Goal: Task Accomplishment & Management: Use online tool/utility

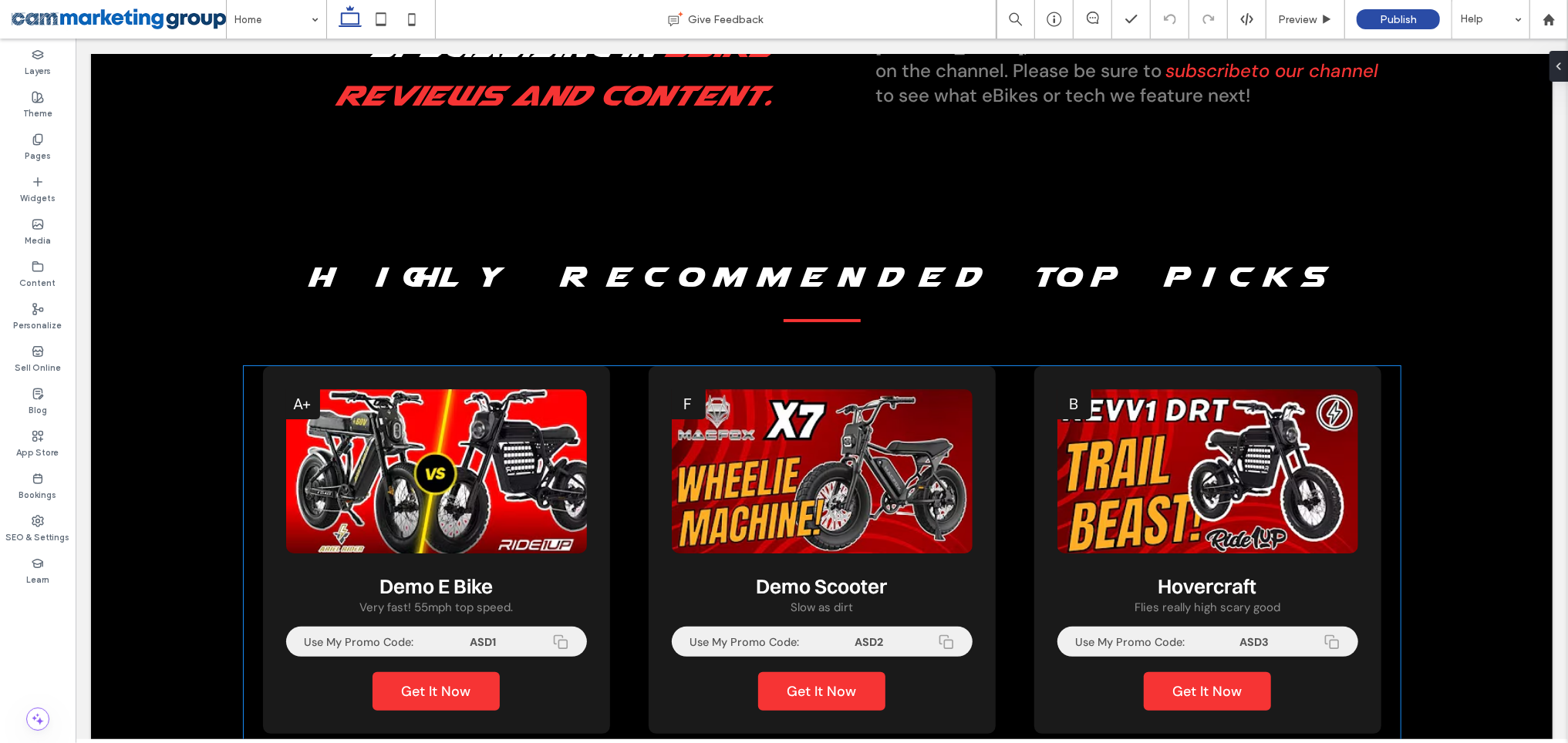
scroll to position [1160, 0]
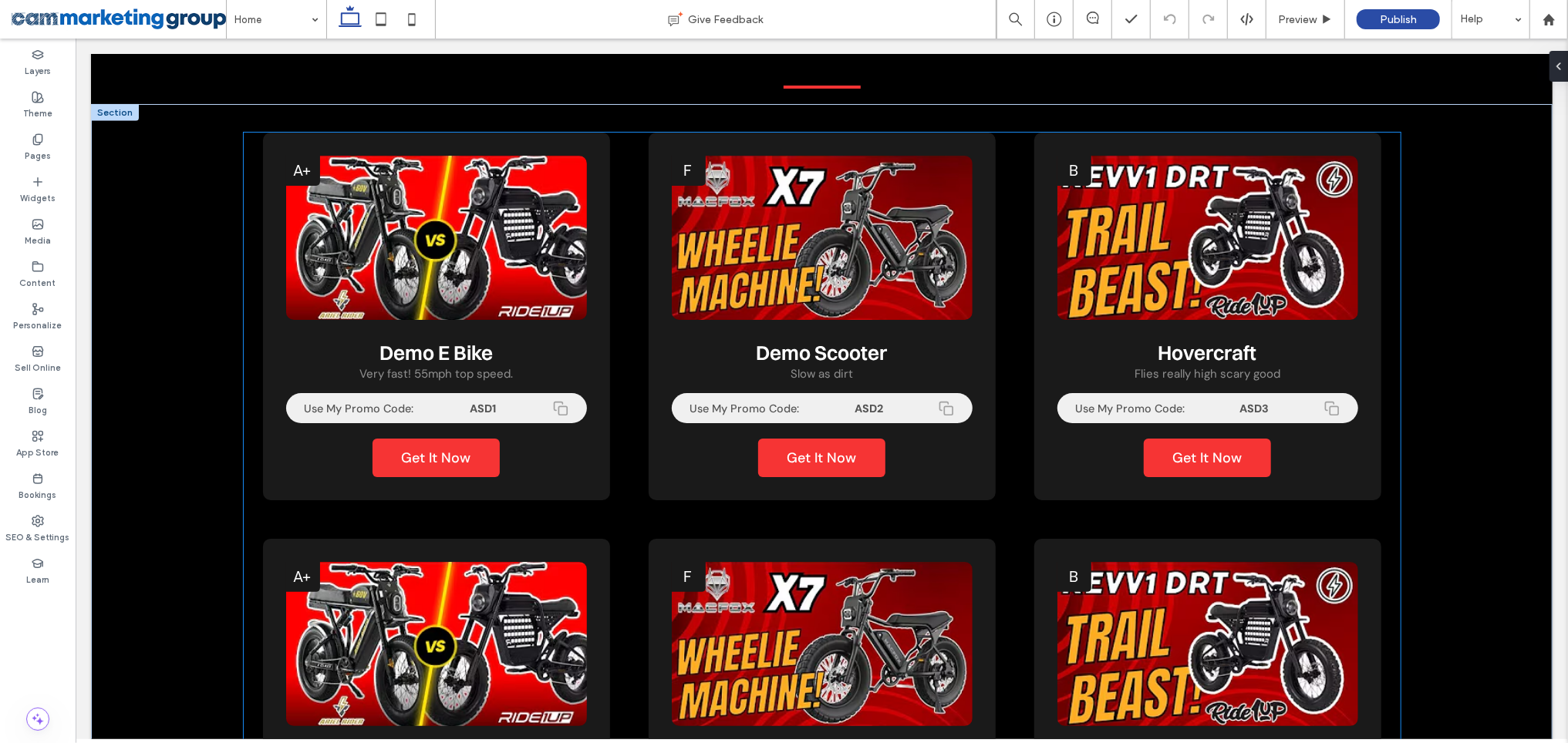
click at [1014, 246] on div "A+ Demo E Bike Very fast! 55mph top speed. Use My Promo Code: ASD1 Get It Now D…" at bounding box center [821, 518] width 1157 height 774
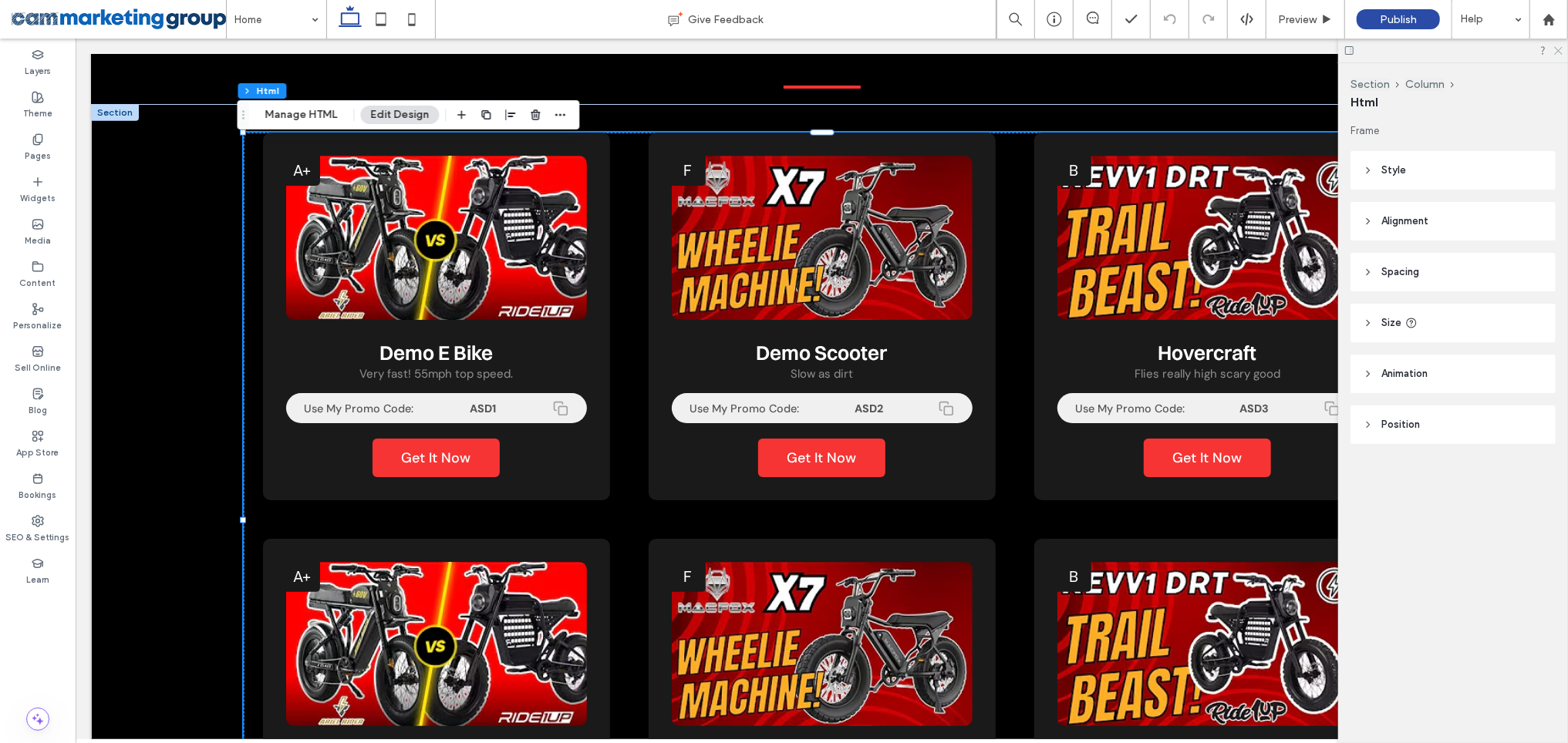
click at [1562, 49] on icon at bounding box center [1557, 50] width 10 height 10
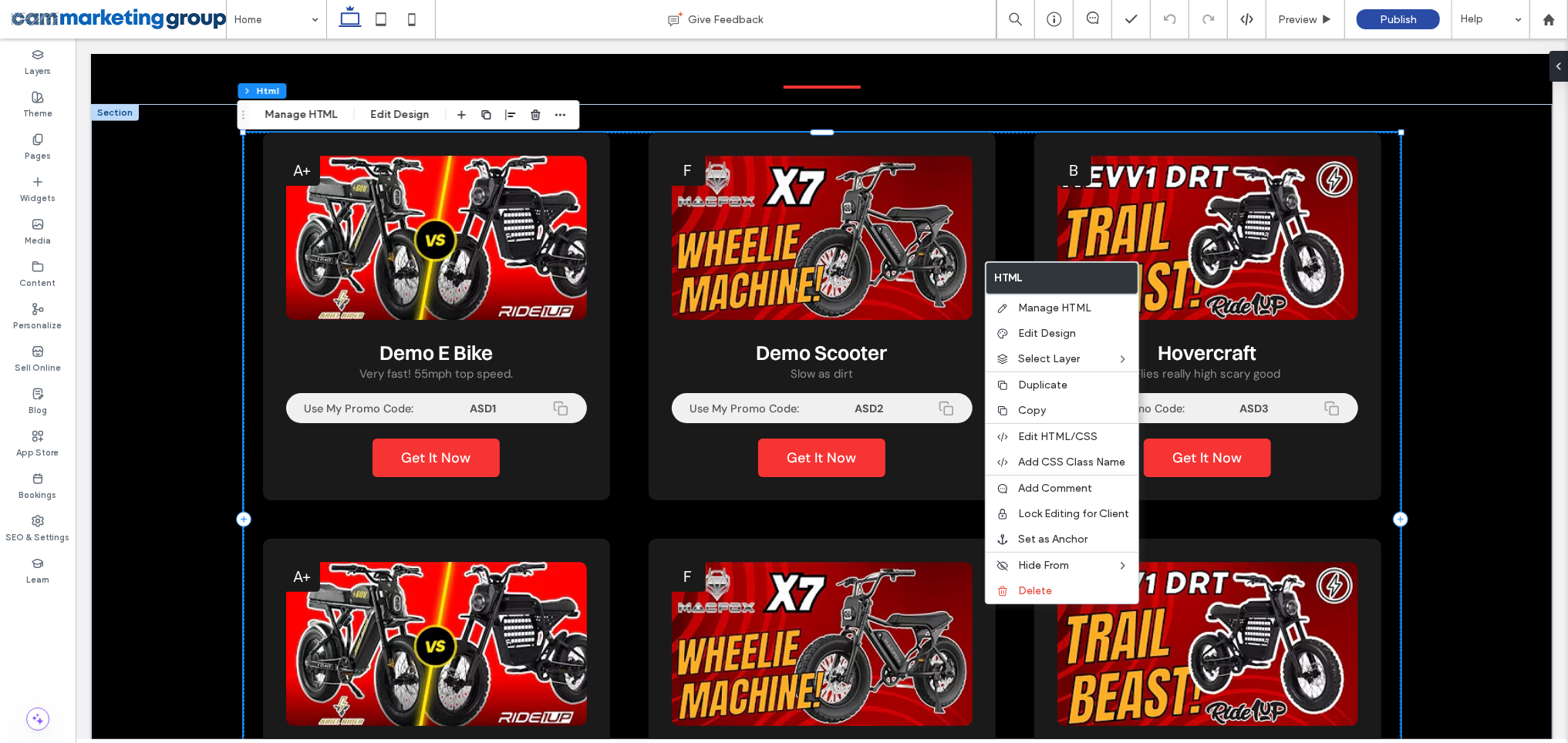
click at [1008, 179] on div "A+ Demo E Bike Very fast! 55mph top speed. Use My Promo Code: ASD1 Get It Now D…" at bounding box center [821, 518] width 1157 height 774
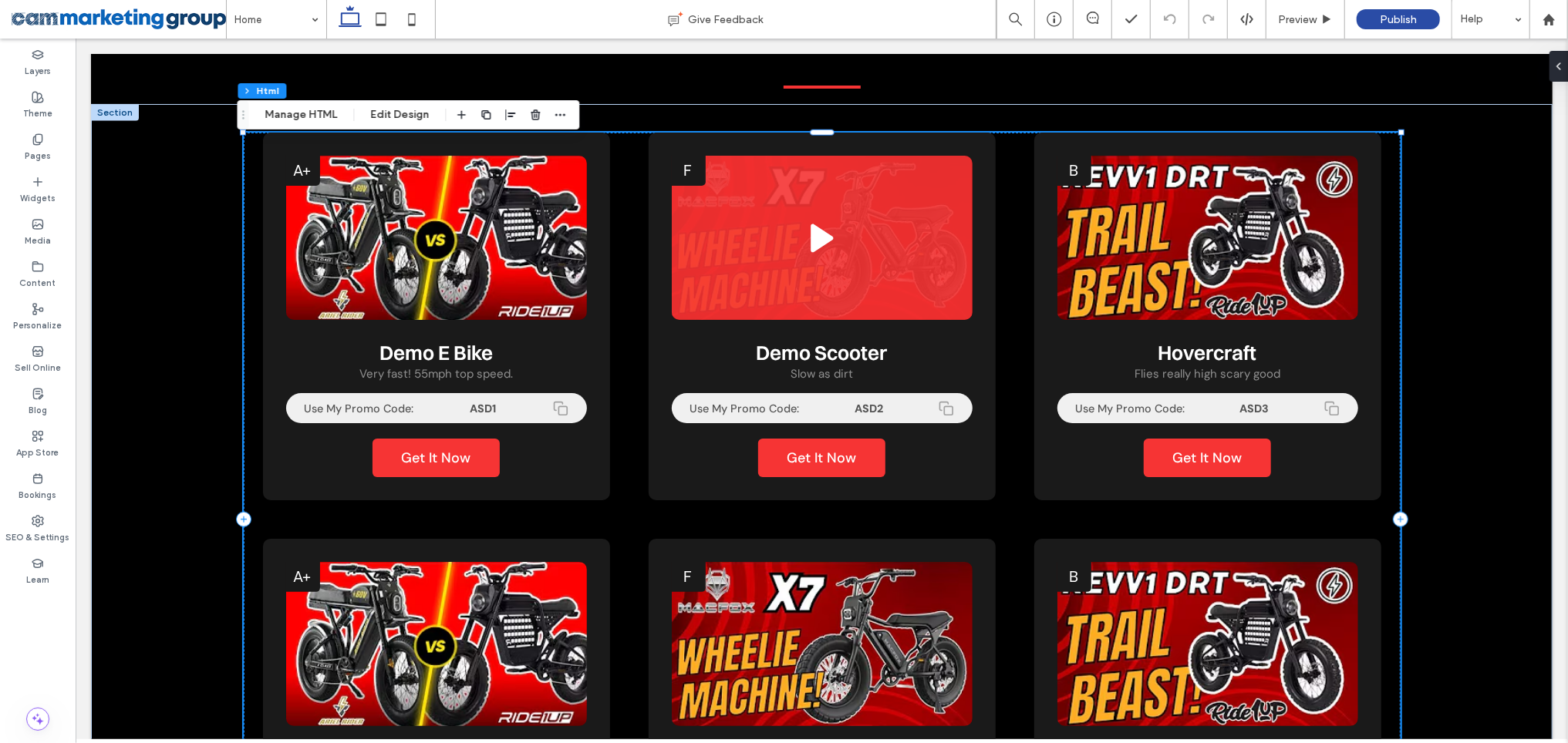
click at [847, 171] on img at bounding box center [822, 239] width 301 height 168
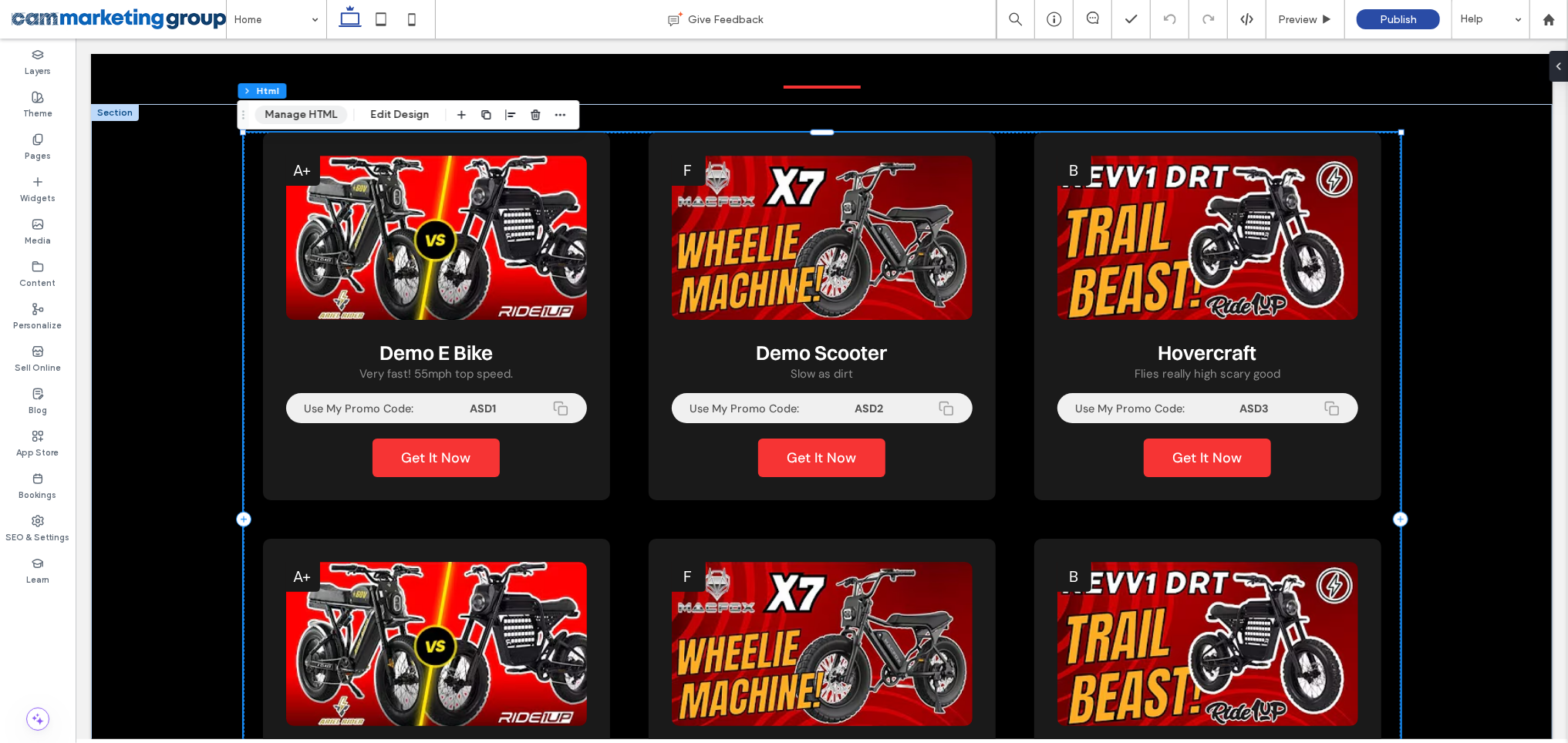
click at [312, 121] on button "Manage HTML" at bounding box center [300, 115] width 92 height 19
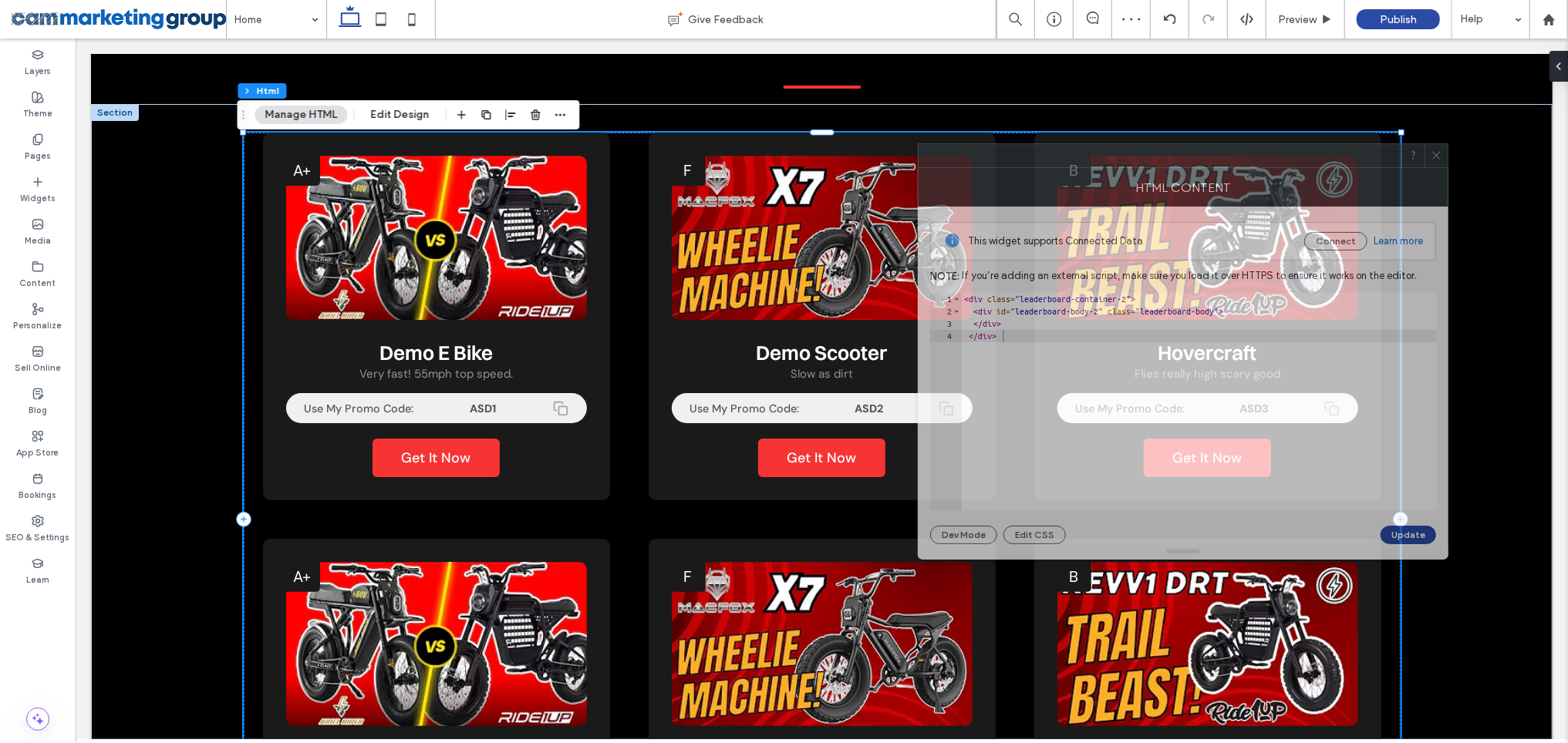
drag, startPoint x: 1474, startPoint y: 179, endPoint x: 1321, endPoint y: 151, distance: 155.5
click at [1318, 151] on div at bounding box center [1160, 156] width 483 height 23
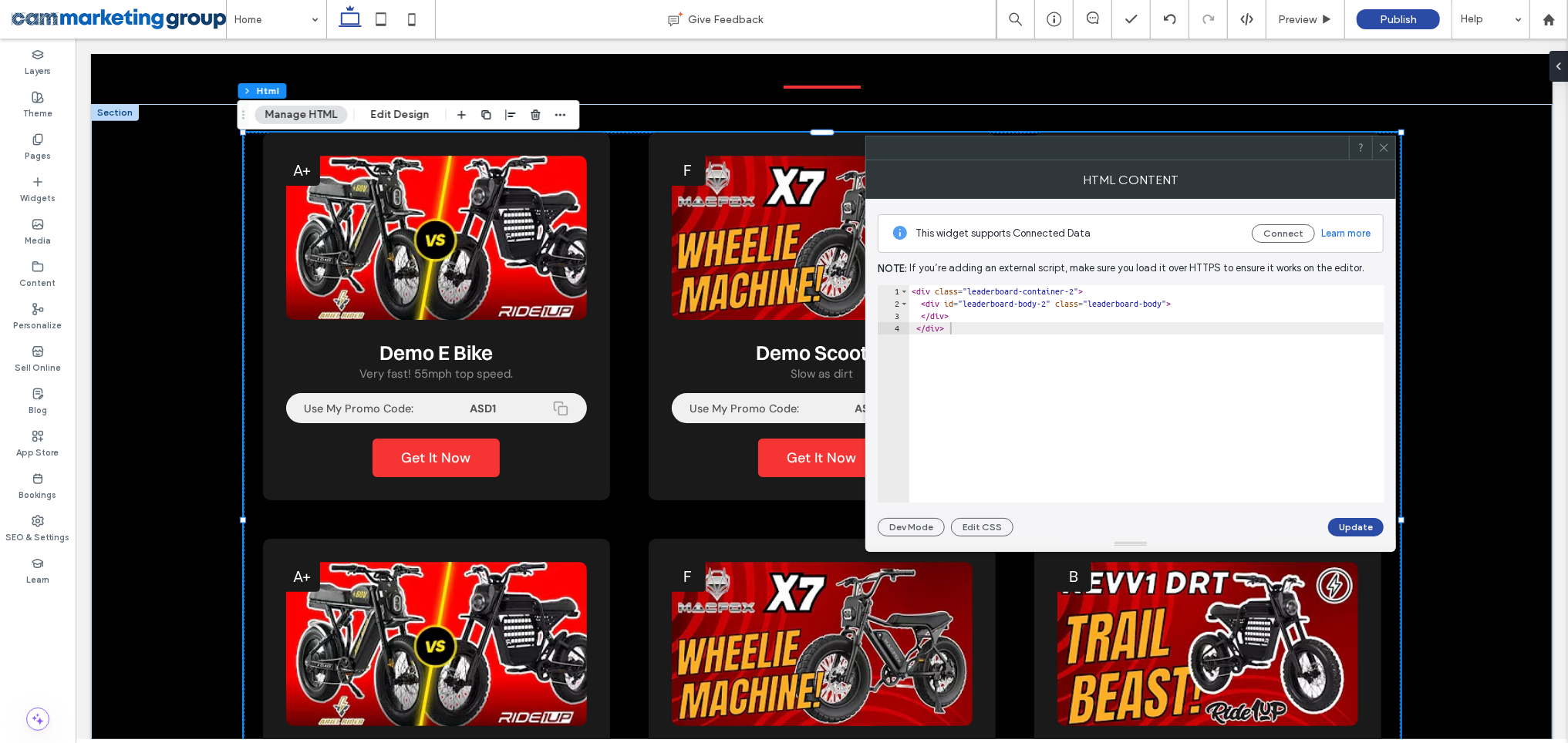
click at [1384, 148] on use at bounding box center [1384, 148] width 8 height 8
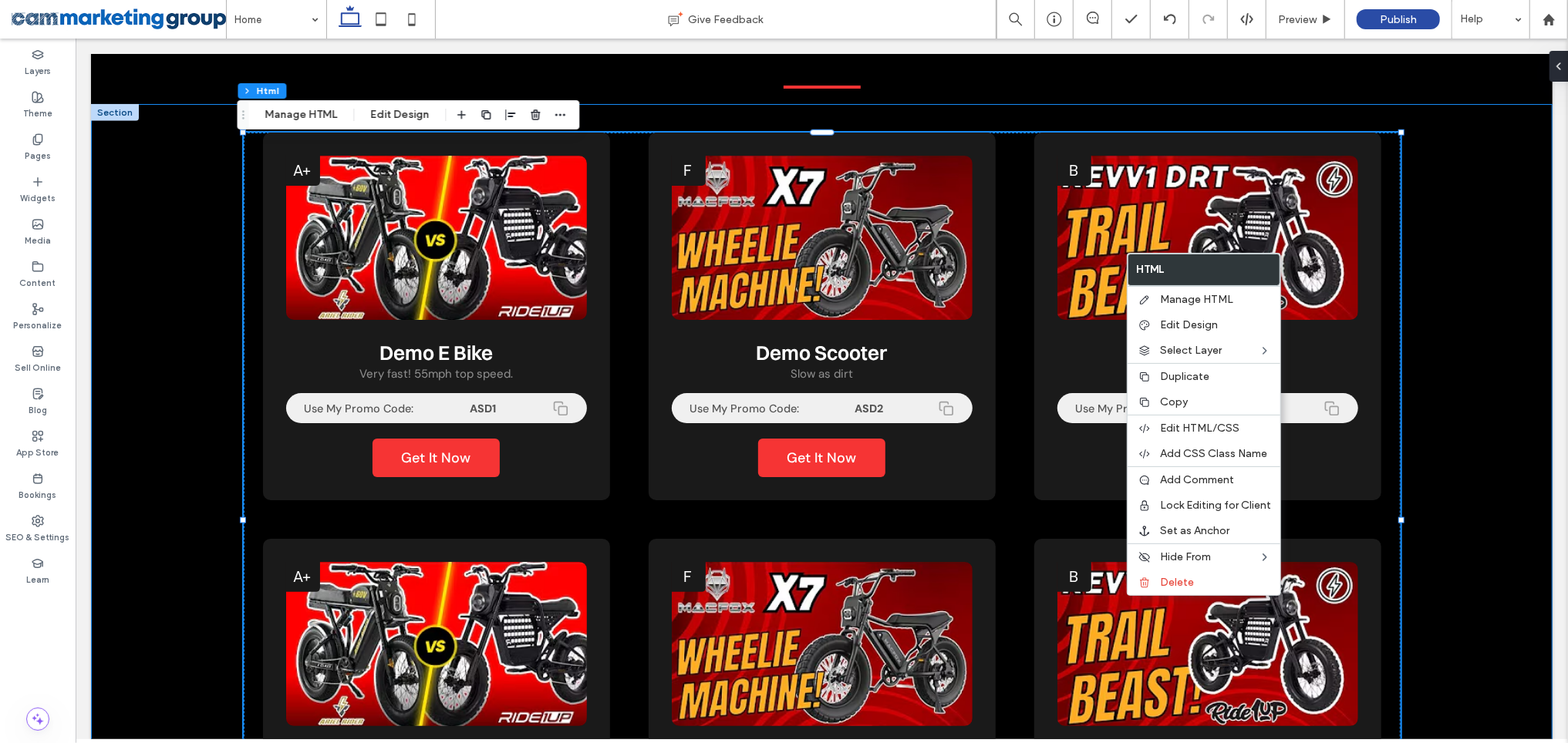
drag, startPoint x: 1455, startPoint y: 501, endPoint x: 1334, endPoint y: 351, distance: 192.7
click at [1455, 501] on div "A+ Demo E Bike Very fast! 55mph top speed. Use My Promo Code: ASD1 Get It Now D…" at bounding box center [821, 549] width 1462 height 891
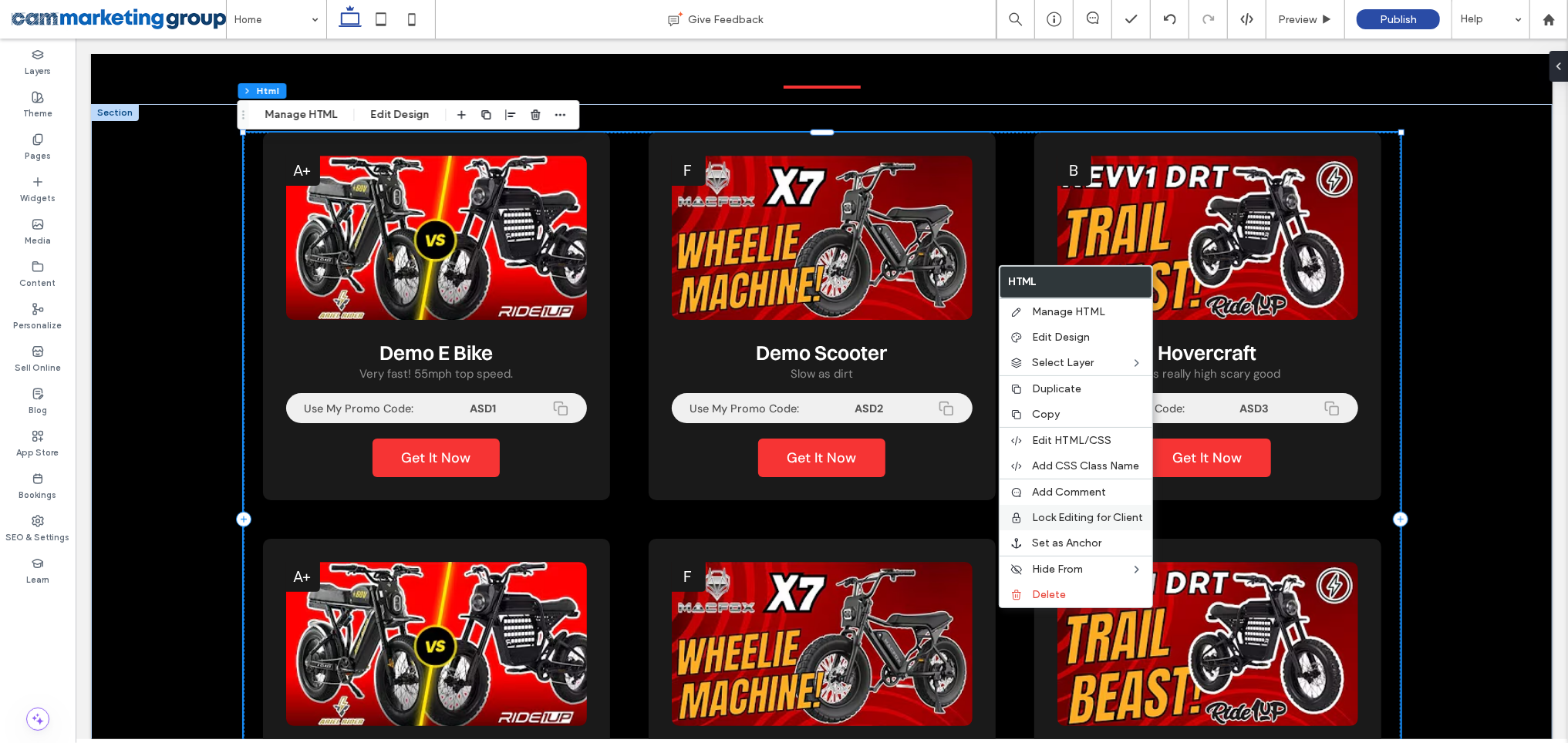
click at [1066, 515] on span "Lock Editing for Client" at bounding box center [1087, 518] width 111 height 13
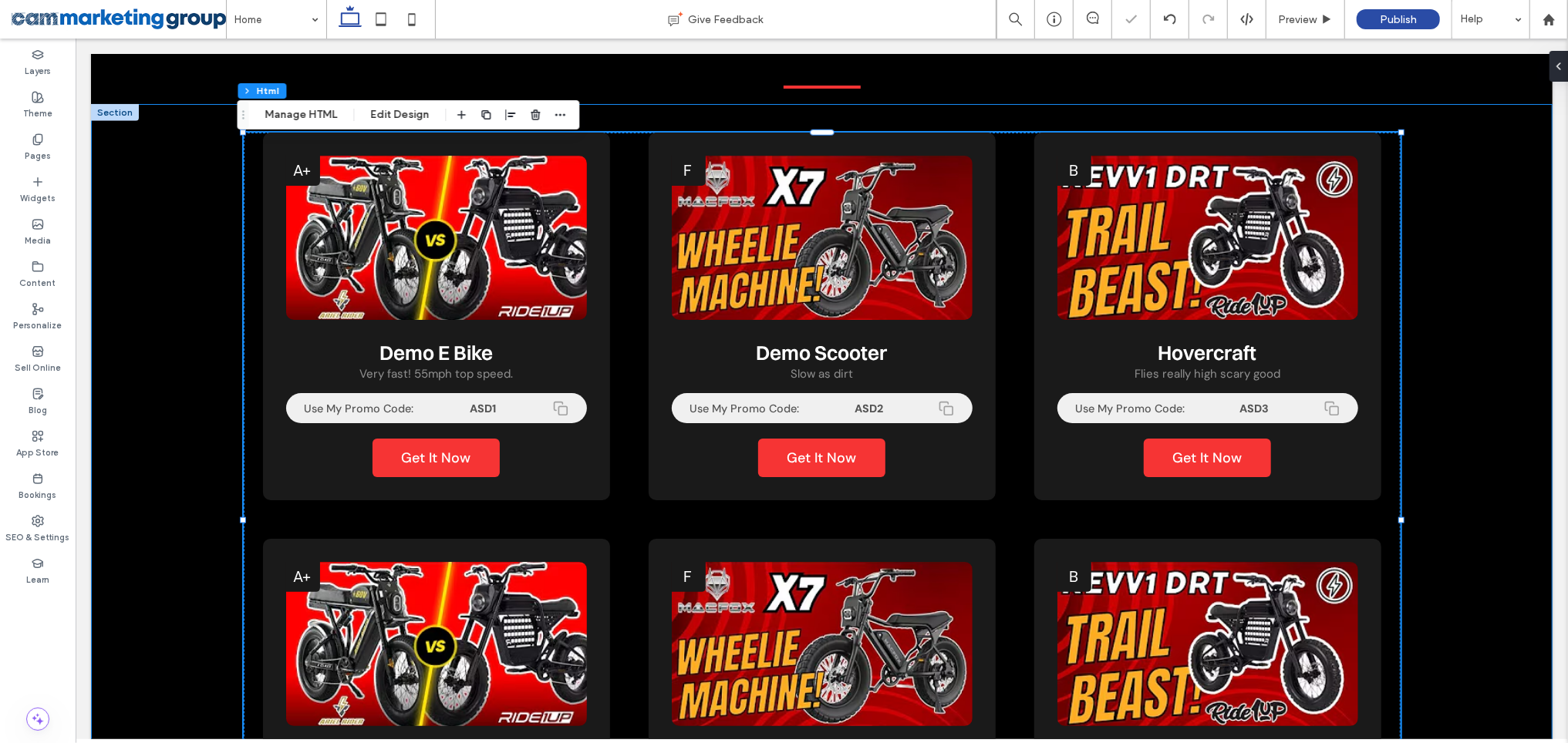
click at [1420, 408] on div "A+ Demo E Bike Very fast! 55mph top speed. Use My Promo Code: ASD1 Get It Now D…" at bounding box center [821, 549] width 1462 height 891
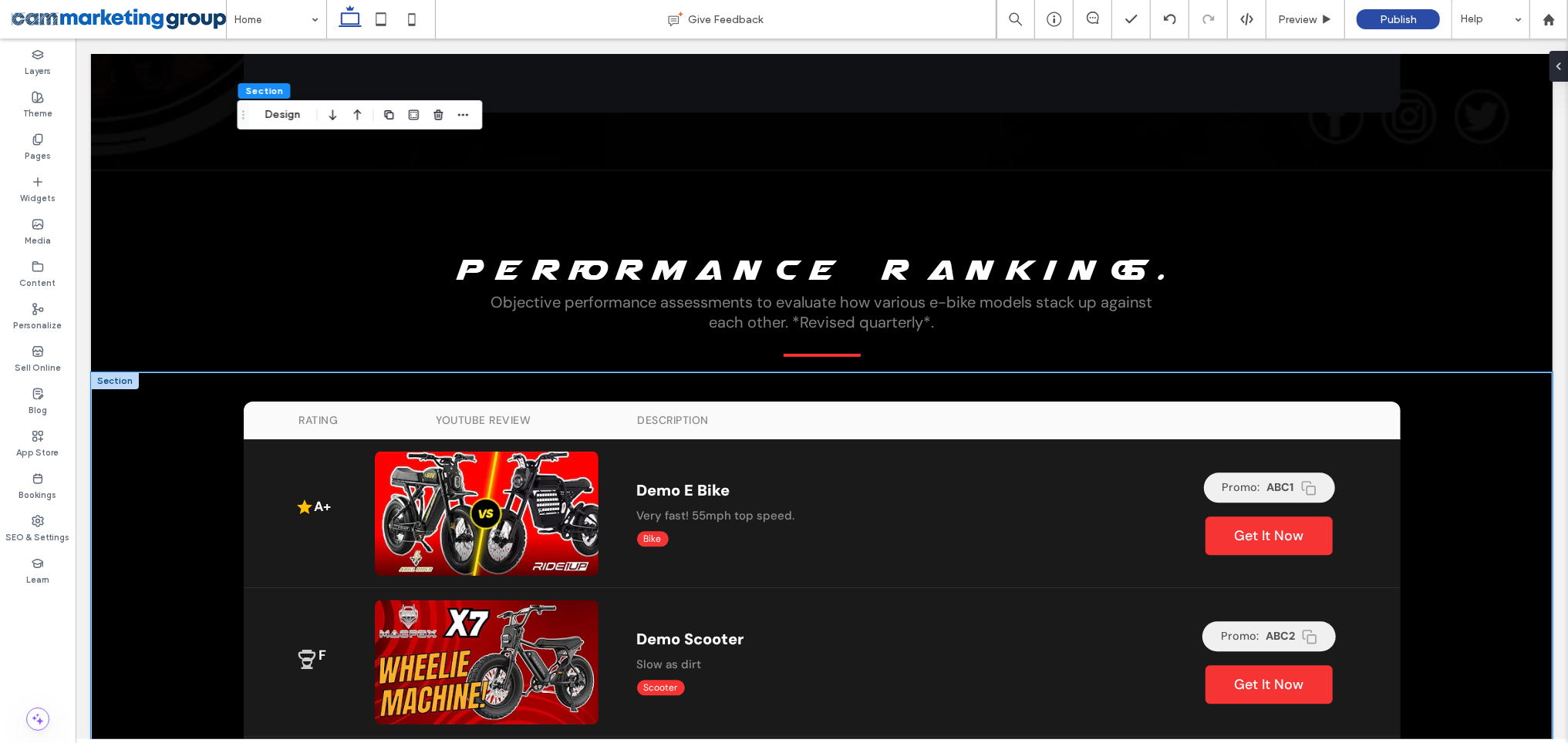
scroll to position [2638, 0]
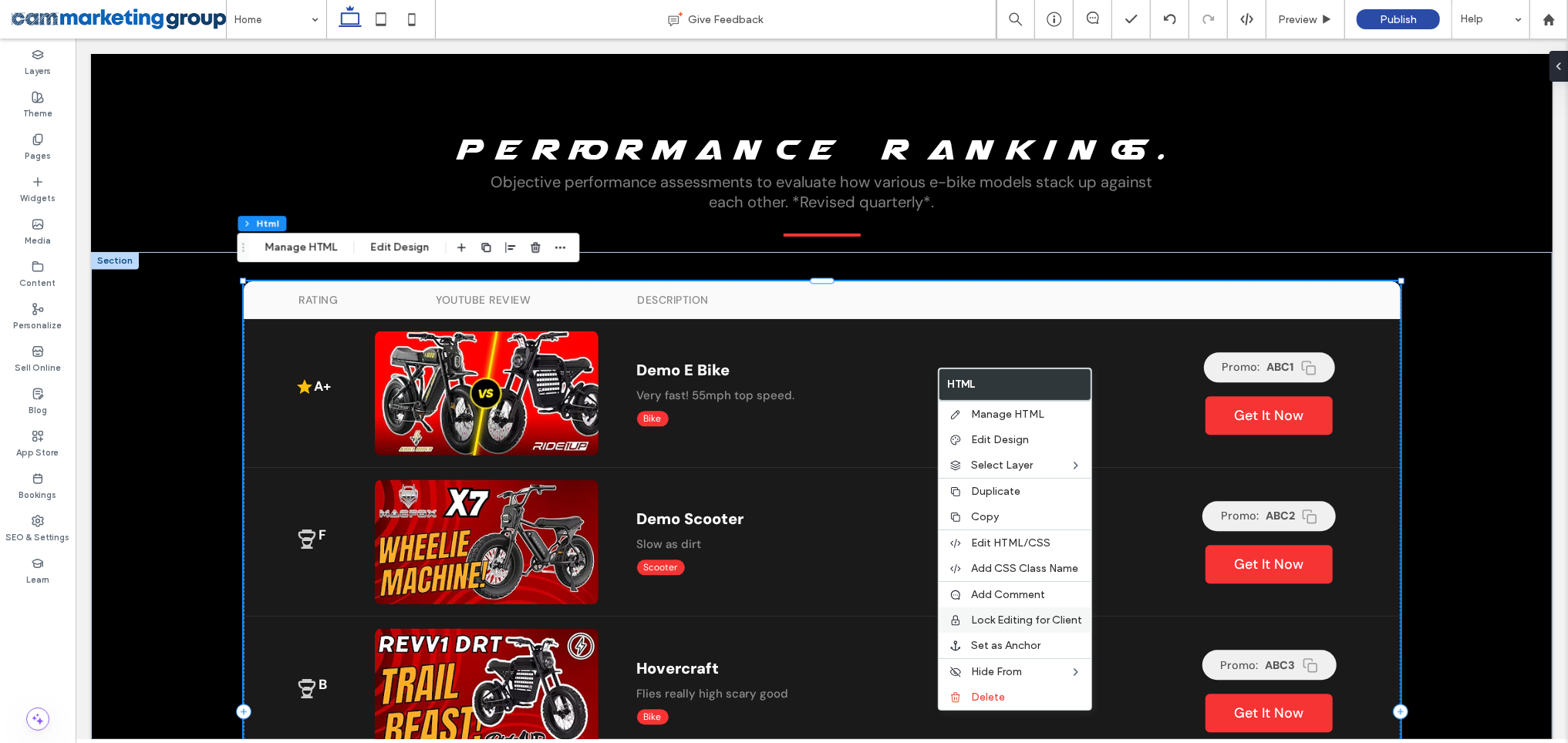
click at [1025, 616] on span "Lock Editing for Client" at bounding box center [1026, 620] width 111 height 13
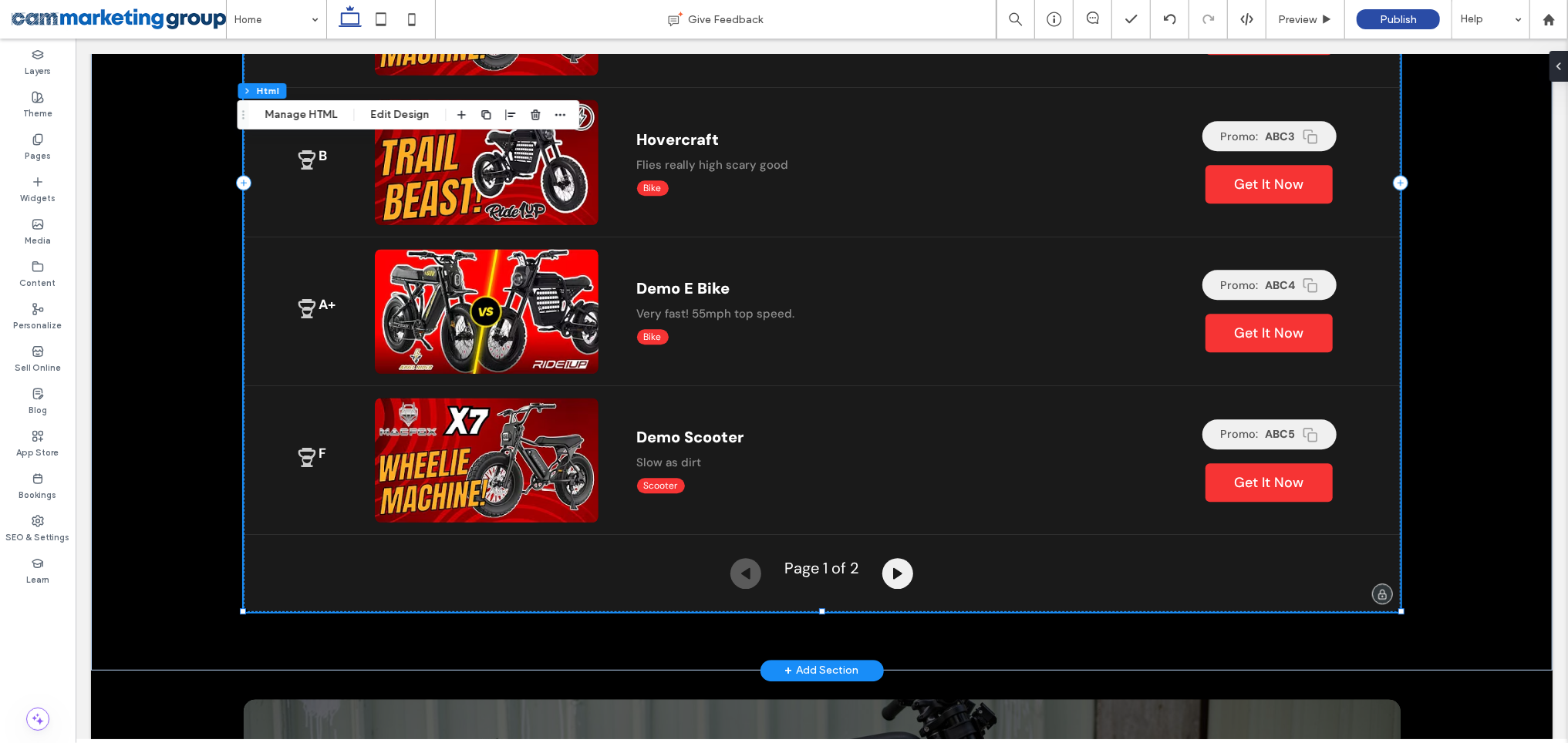
scroll to position [2908, 0]
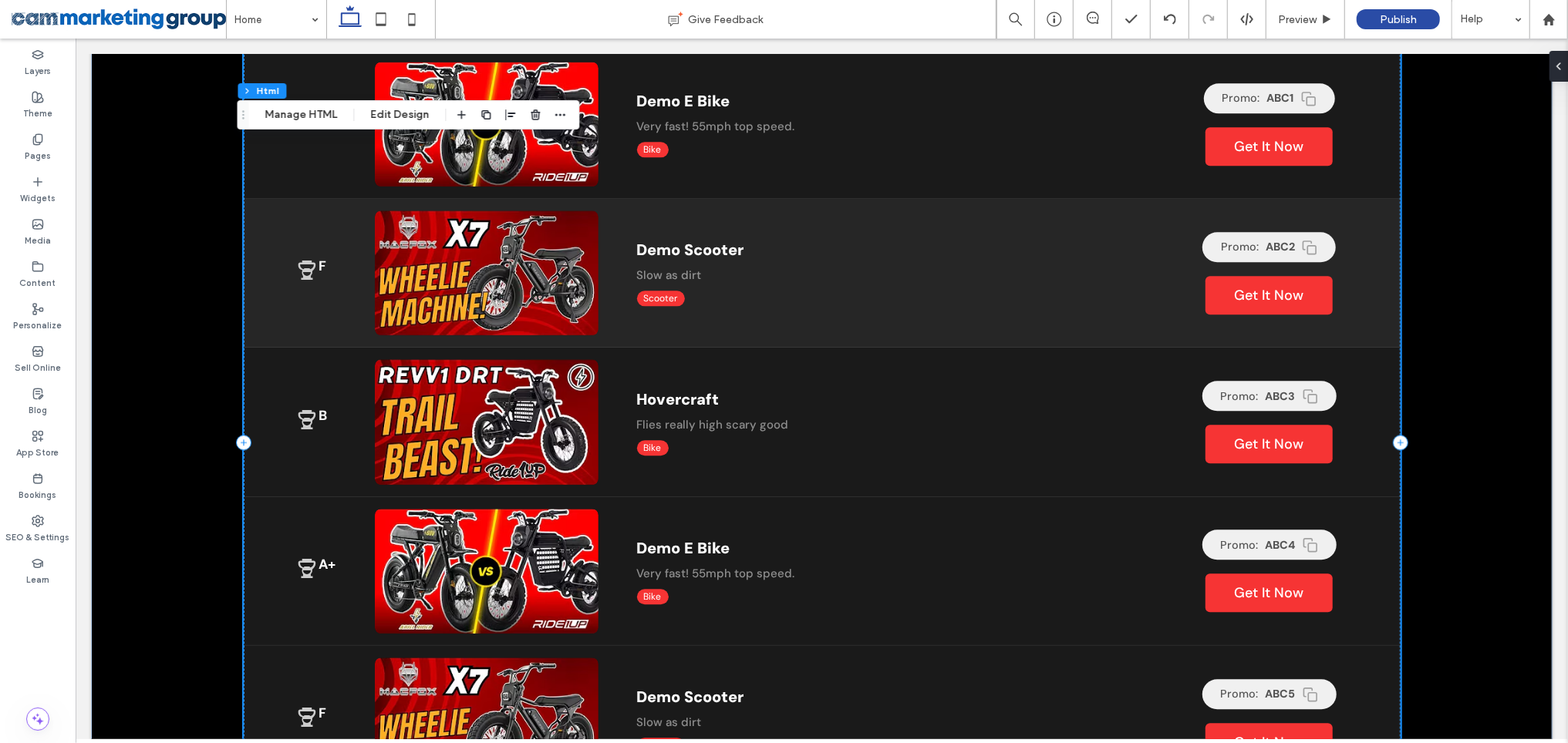
click at [943, 297] on div "Demo Scooter Slow as dirt Scooter" at bounding box center [877, 272] width 559 height 81
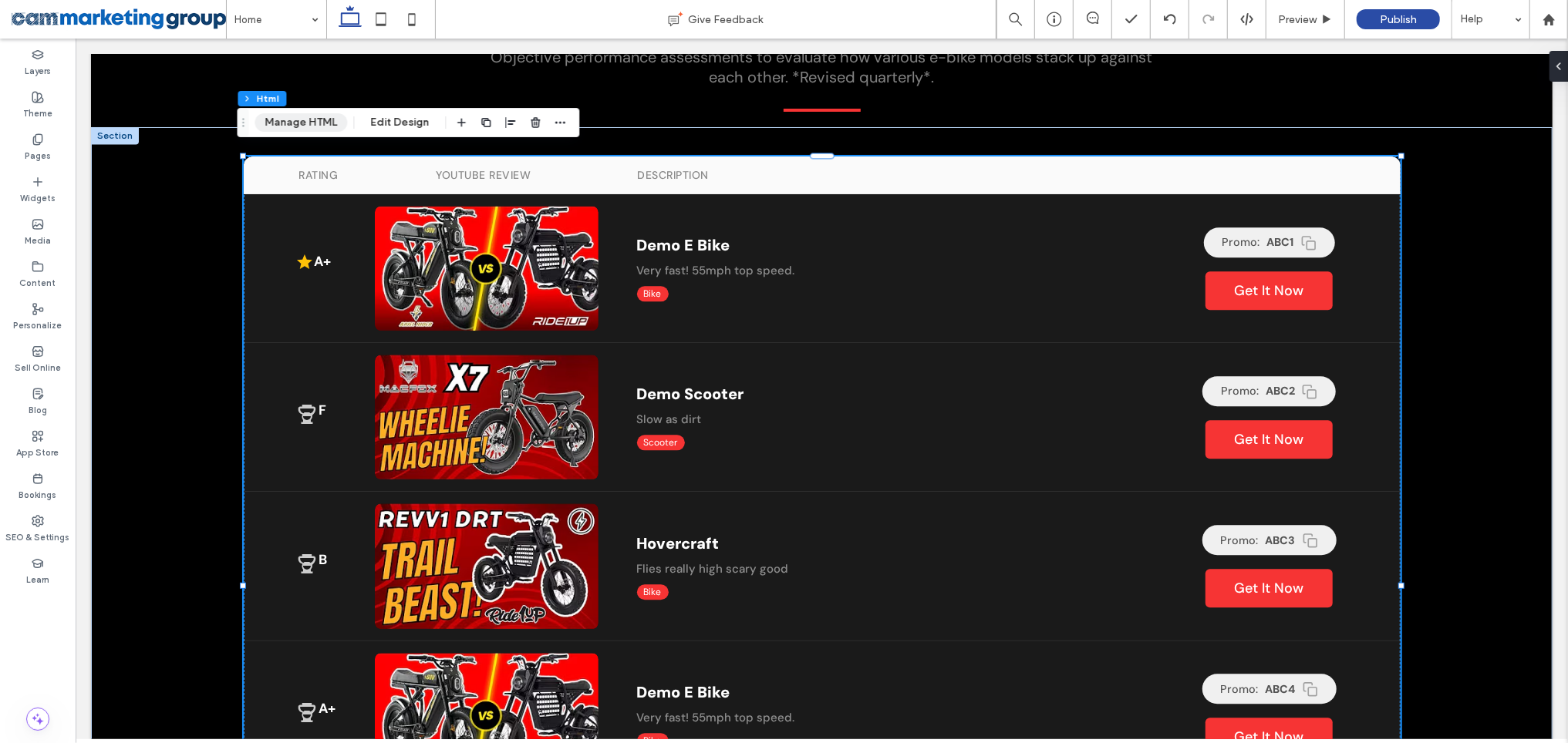
click at [320, 119] on button "Manage HTML" at bounding box center [300, 122] width 92 height 19
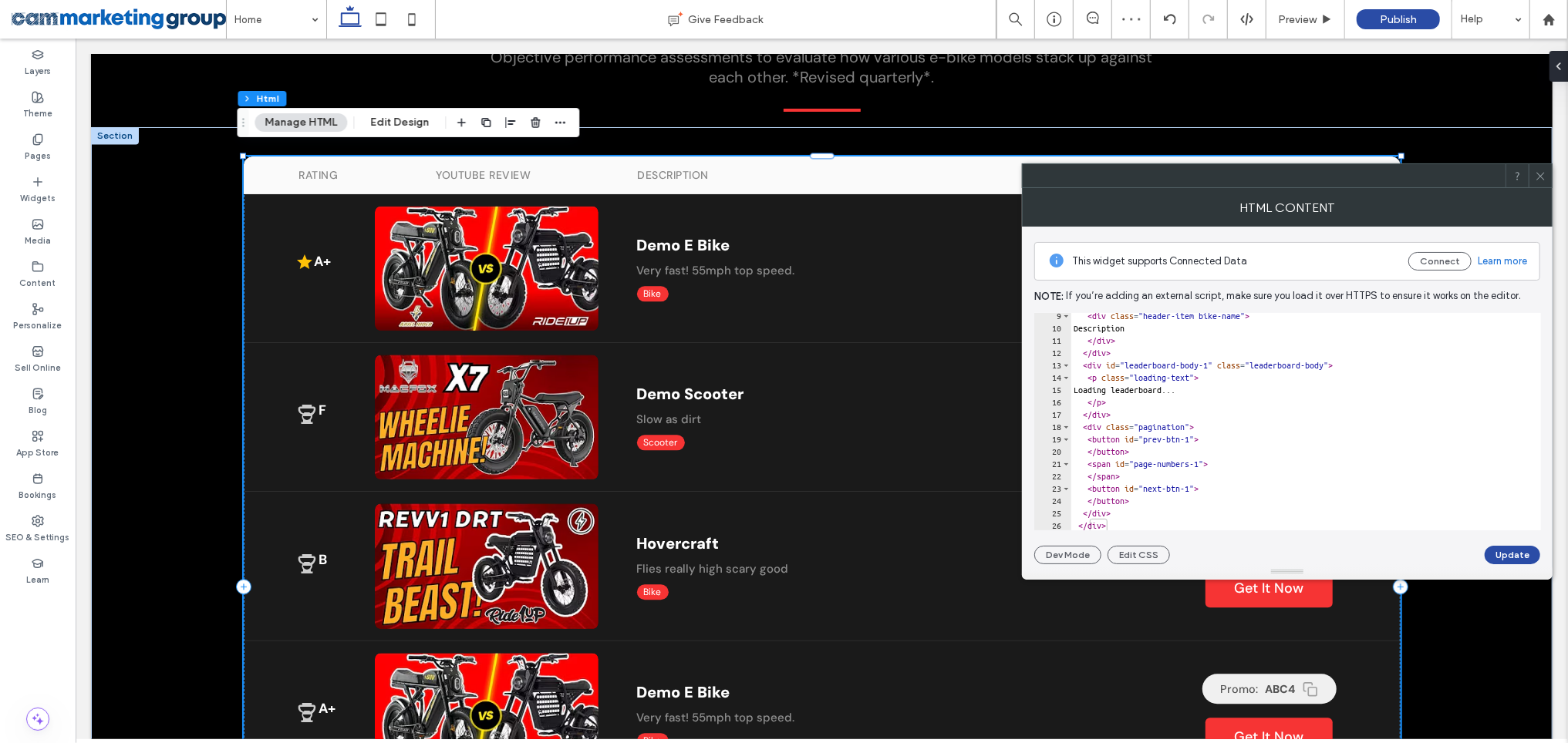
scroll to position [0, 0]
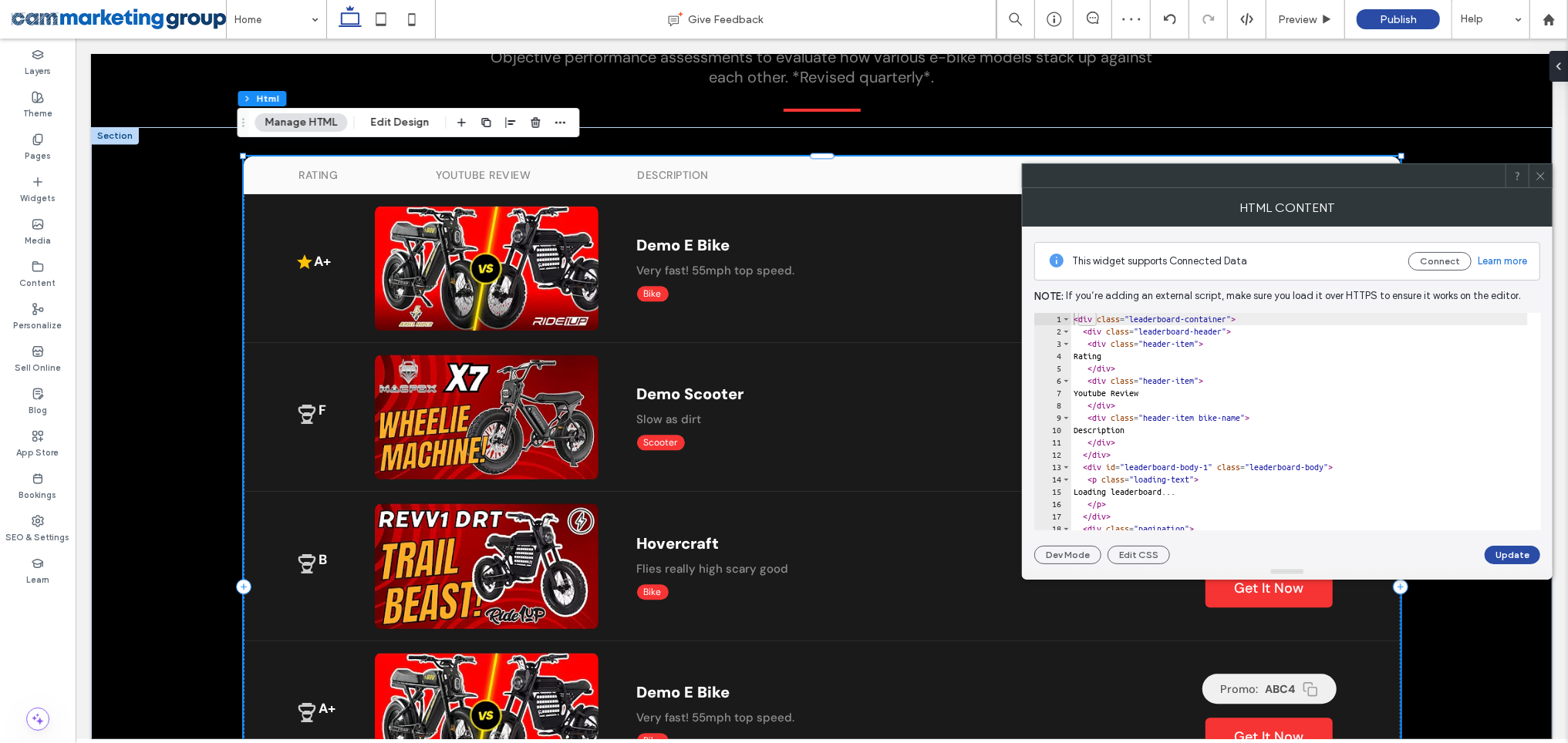
click at [1547, 170] on div at bounding box center [1540, 176] width 23 height 23
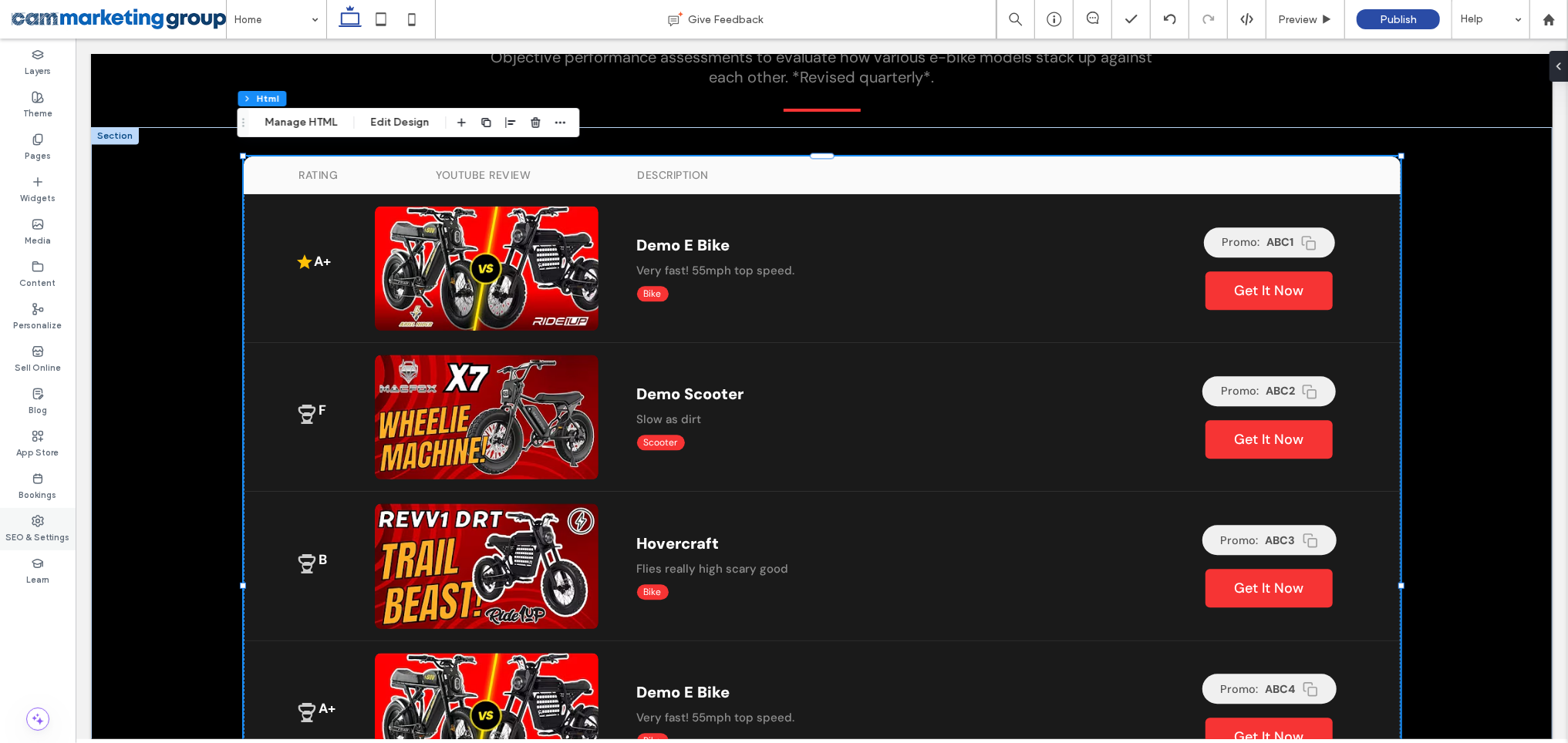
click at [44, 520] on div "SEO & Settings" at bounding box center [38, 529] width 76 height 43
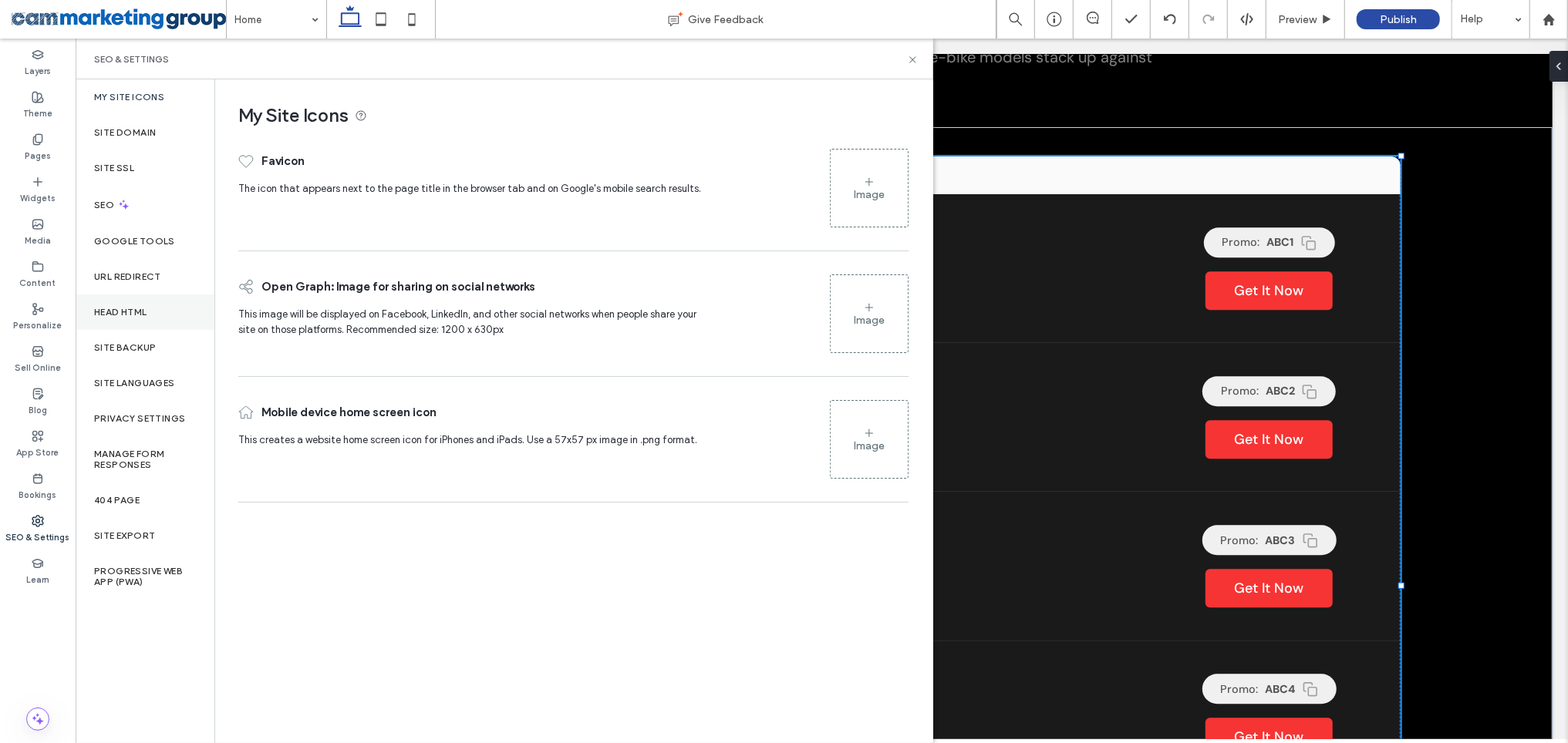
click at [140, 304] on div "Head HTML" at bounding box center [145, 312] width 139 height 36
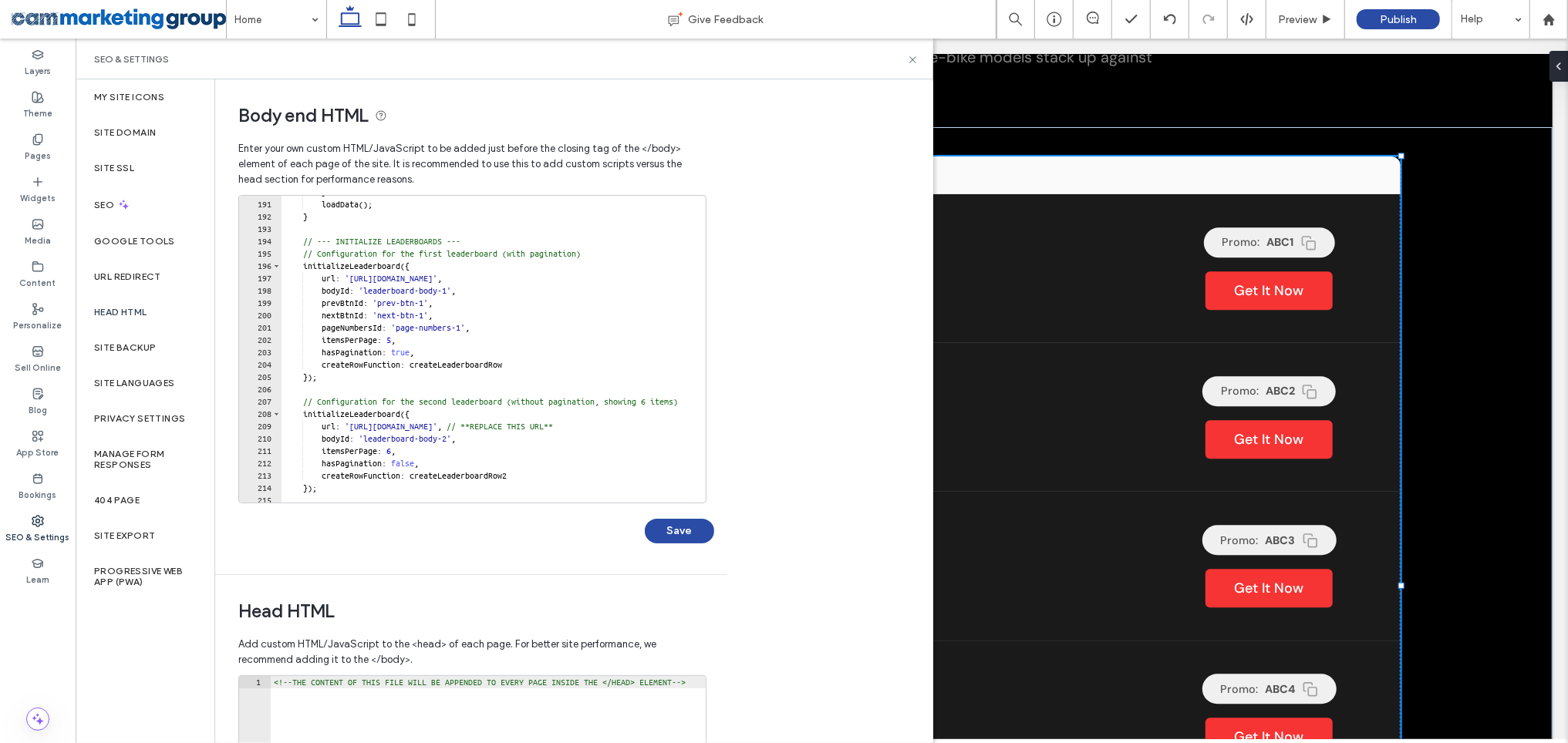
scroll to position [2321, 0]
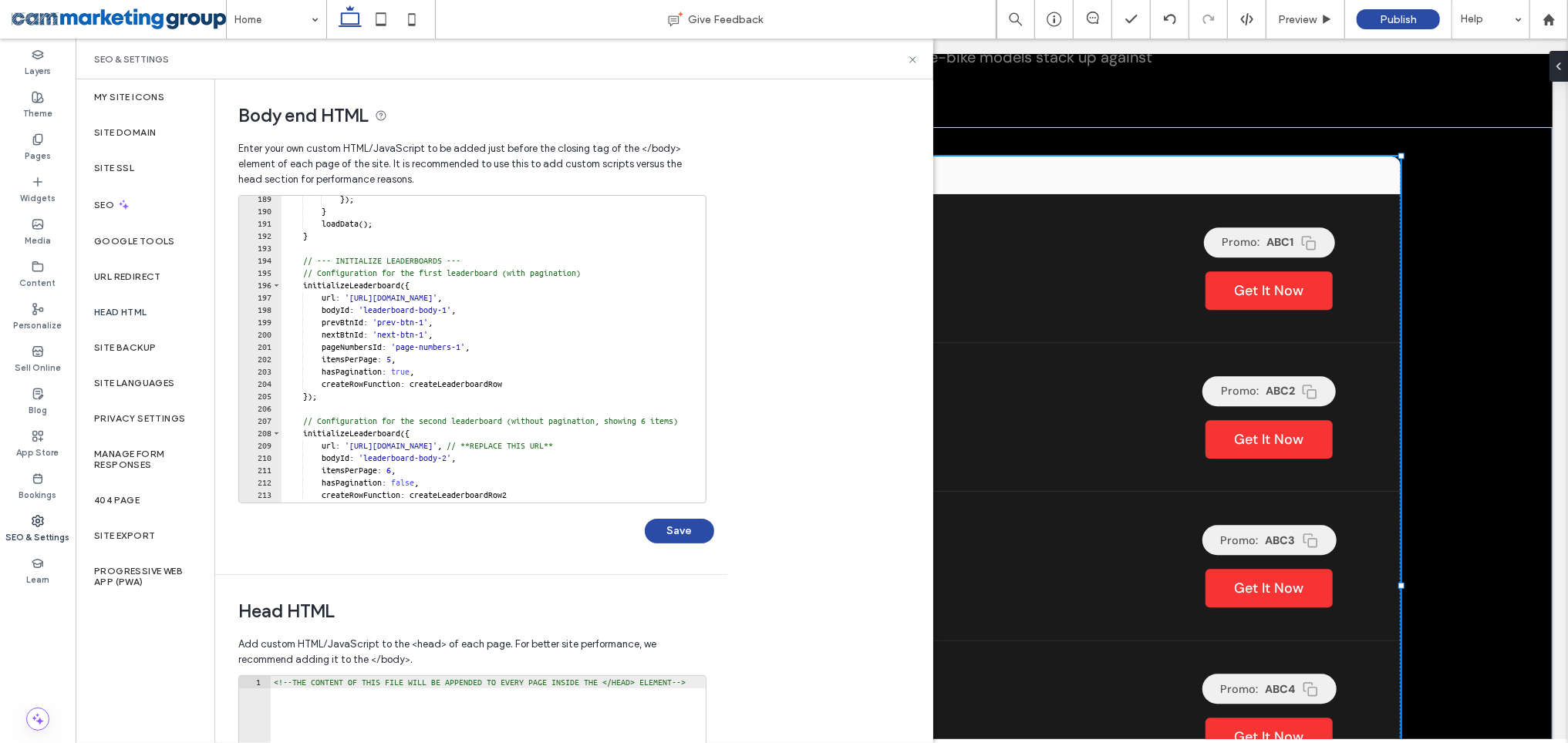
type textarea "**********"
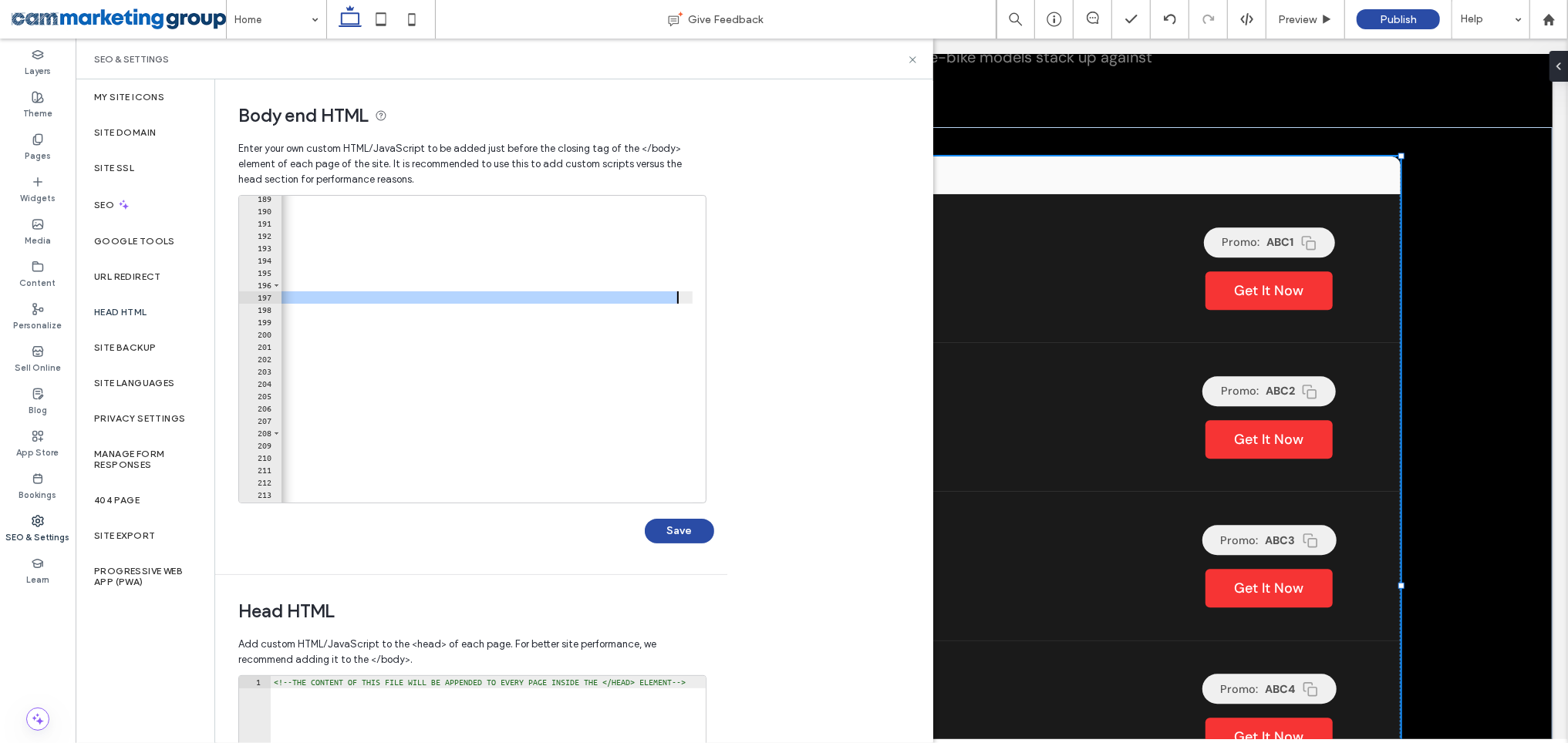
scroll to position [0, 584]
drag, startPoint x: 362, startPoint y: 299, endPoint x: 504, endPoint y: 295, distance: 142.1
click at [504, 295] on div "}) ; } loadData ( ) ; } // --- INITIALIZE LEADERBOARDS --- // Configuration for…" at bounding box center [1590, 353] width 3786 height 319
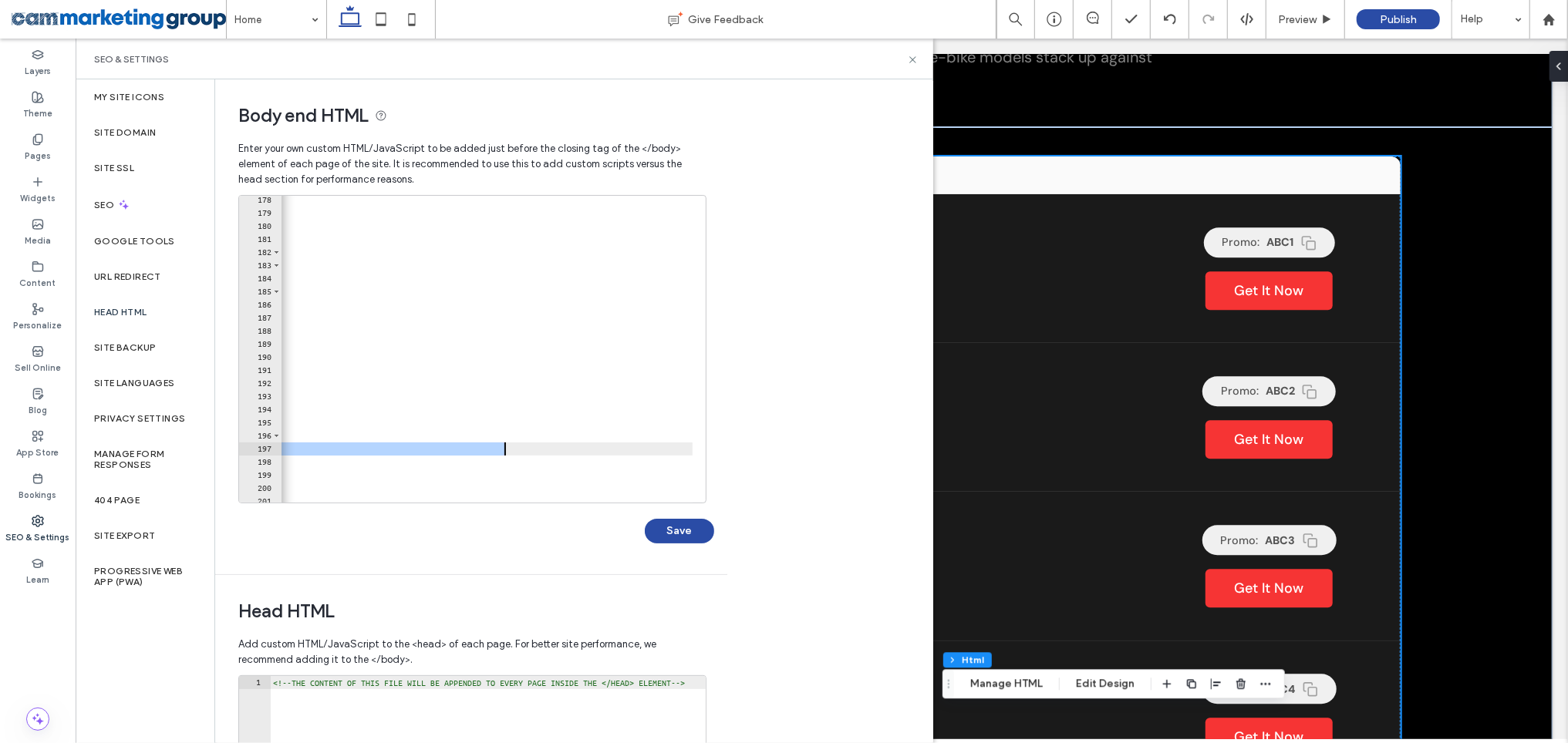
scroll to position [1493, 0]
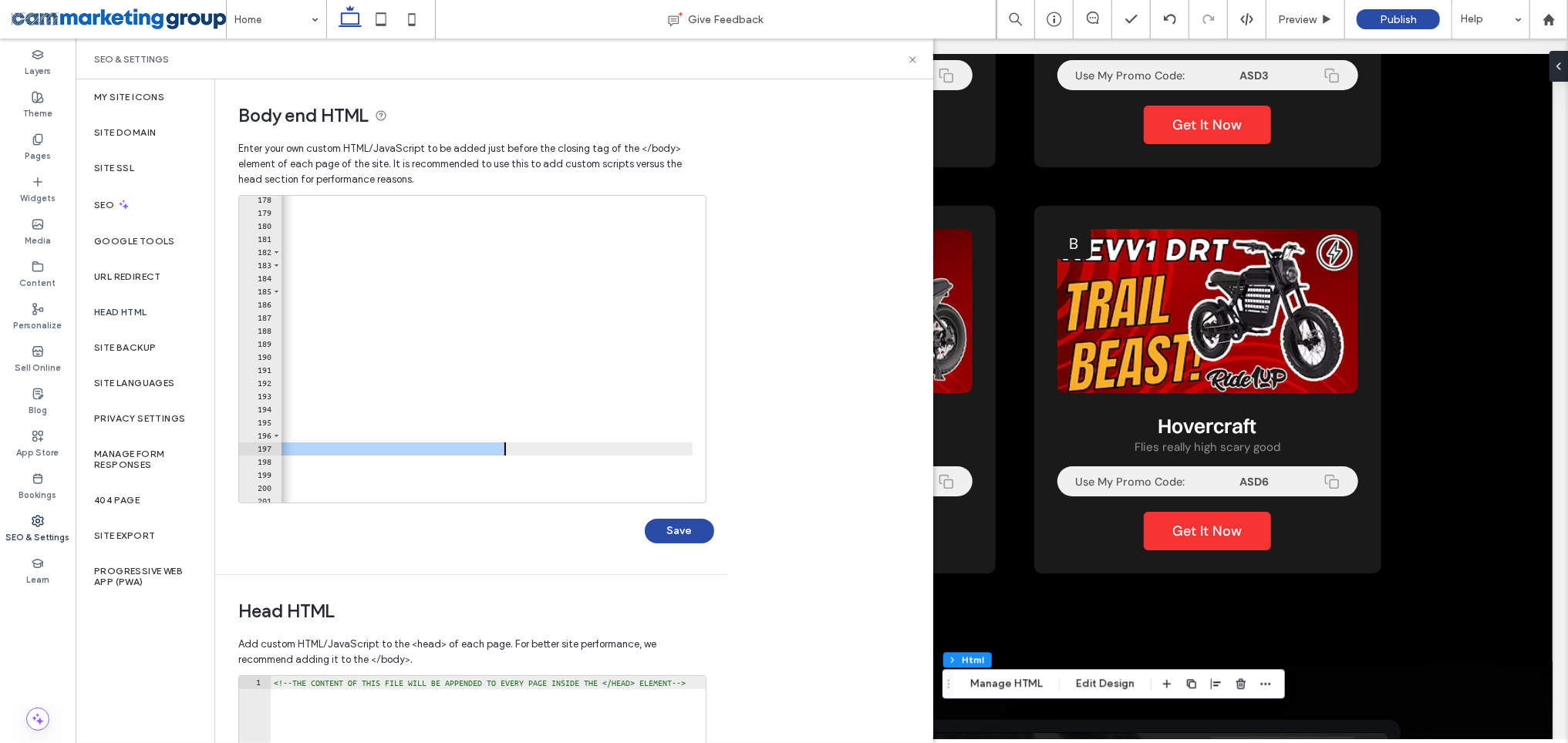
drag, startPoint x: 812, startPoint y: 490, endPoint x: 776, endPoint y: 504, distance: 38.6
click at [812, 490] on div "**********" at bounding box center [574, 411] width 718 height 664
click at [381, 519] on div "Save" at bounding box center [477, 524] width 476 height 40
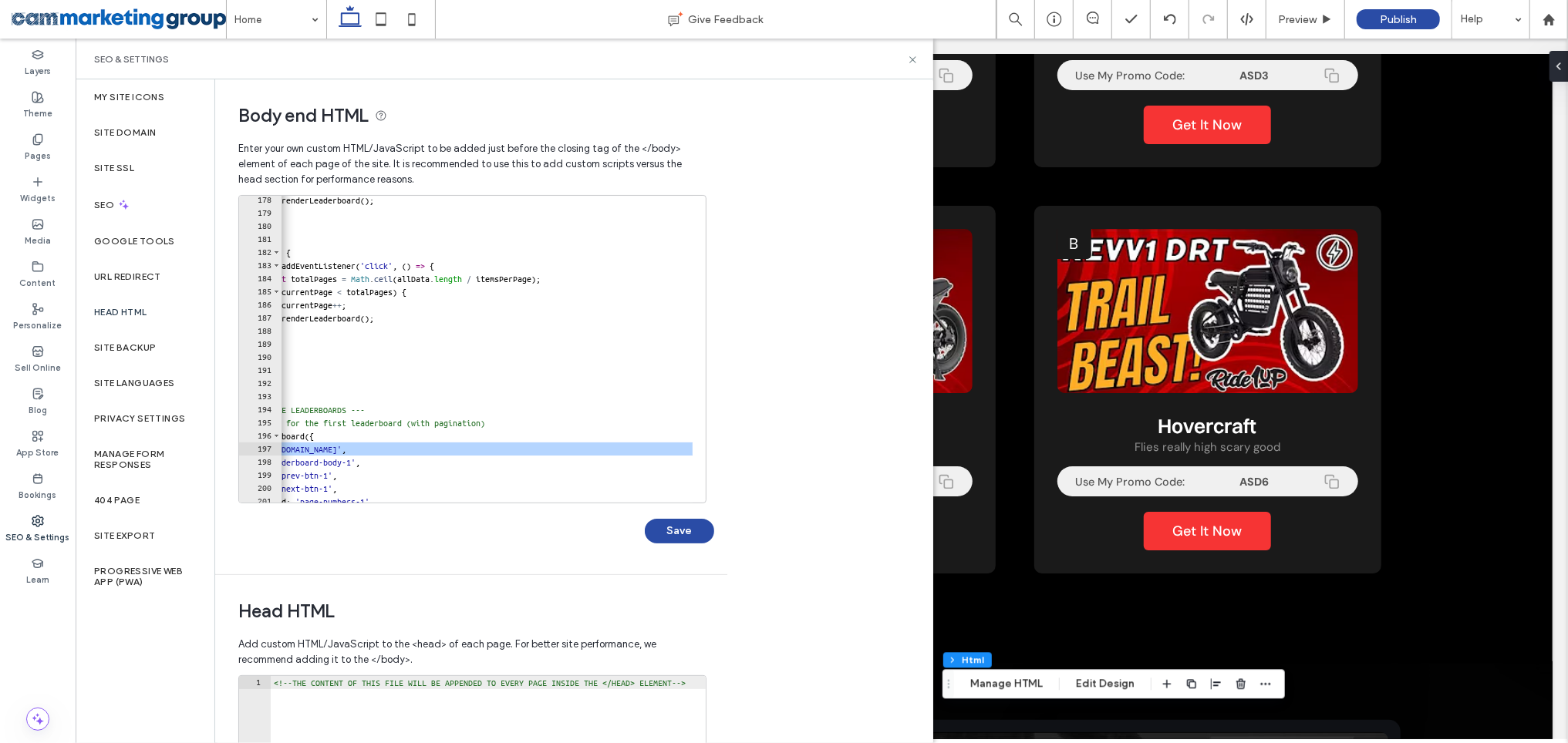
scroll to position [0, 0]
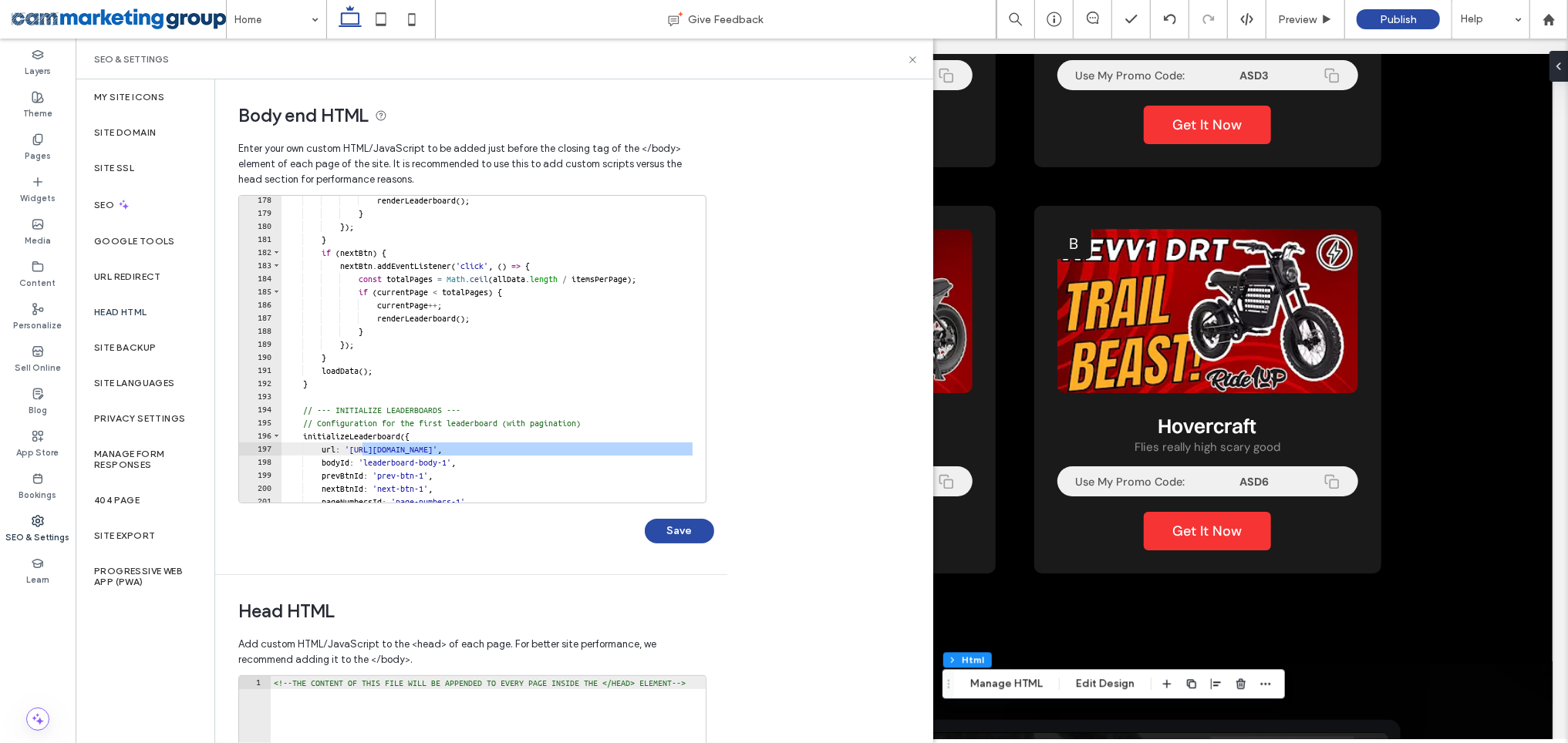
click at [398, 522] on div "Save" at bounding box center [477, 524] width 476 height 40
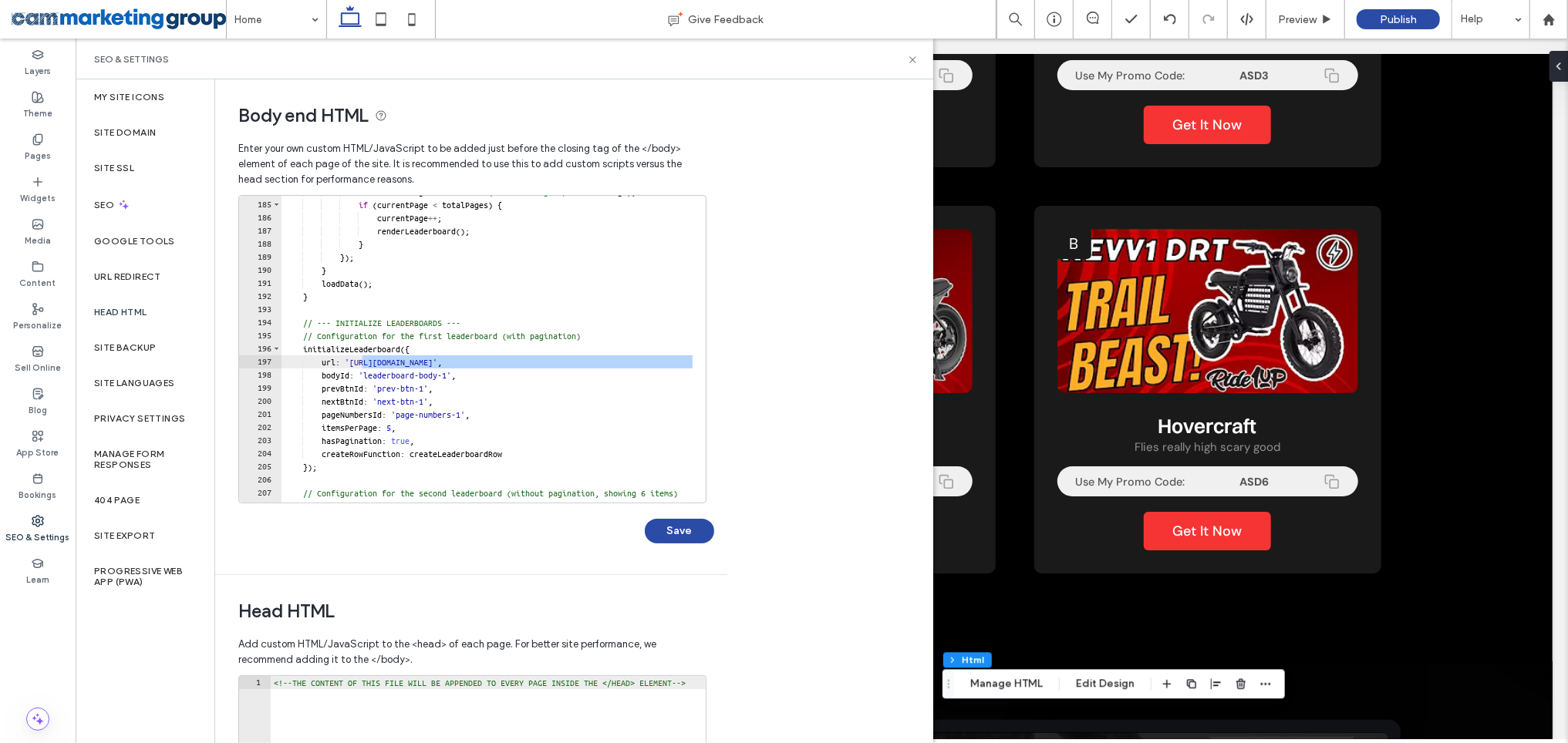
click at [781, 463] on div "**********" at bounding box center [574, 411] width 718 height 664
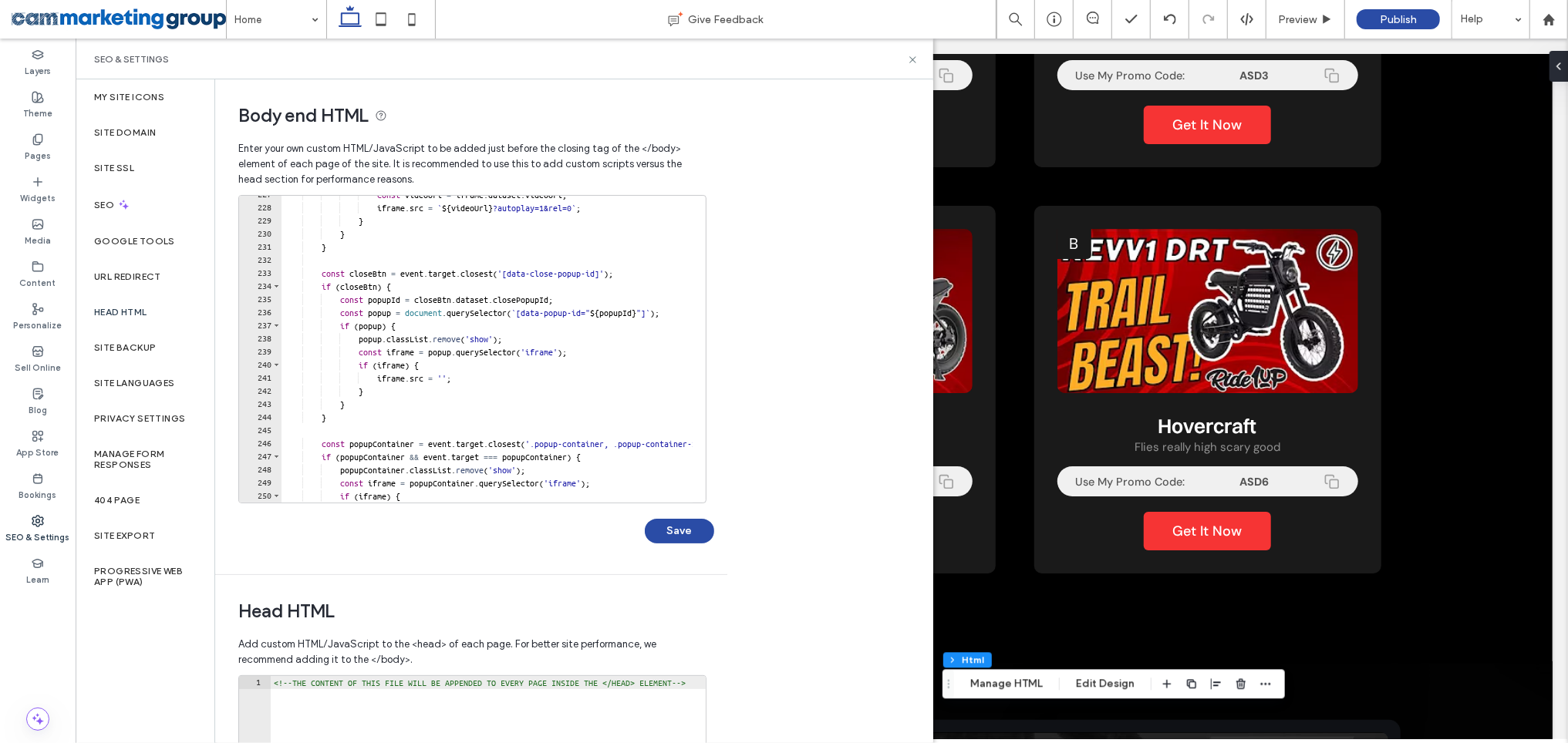
scroll to position [3376, 0]
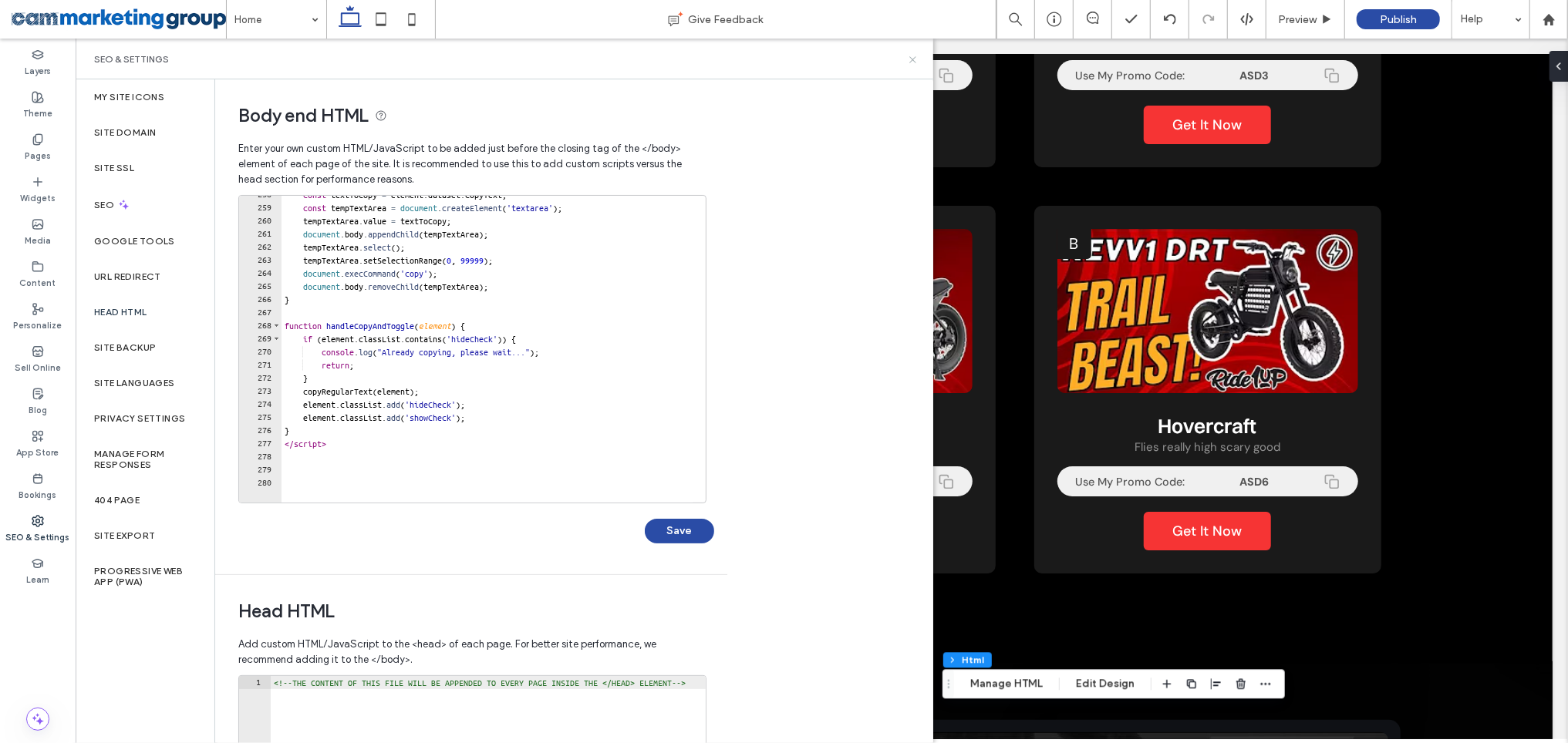
click at [909, 56] on icon at bounding box center [912, 60] width 12 height 12
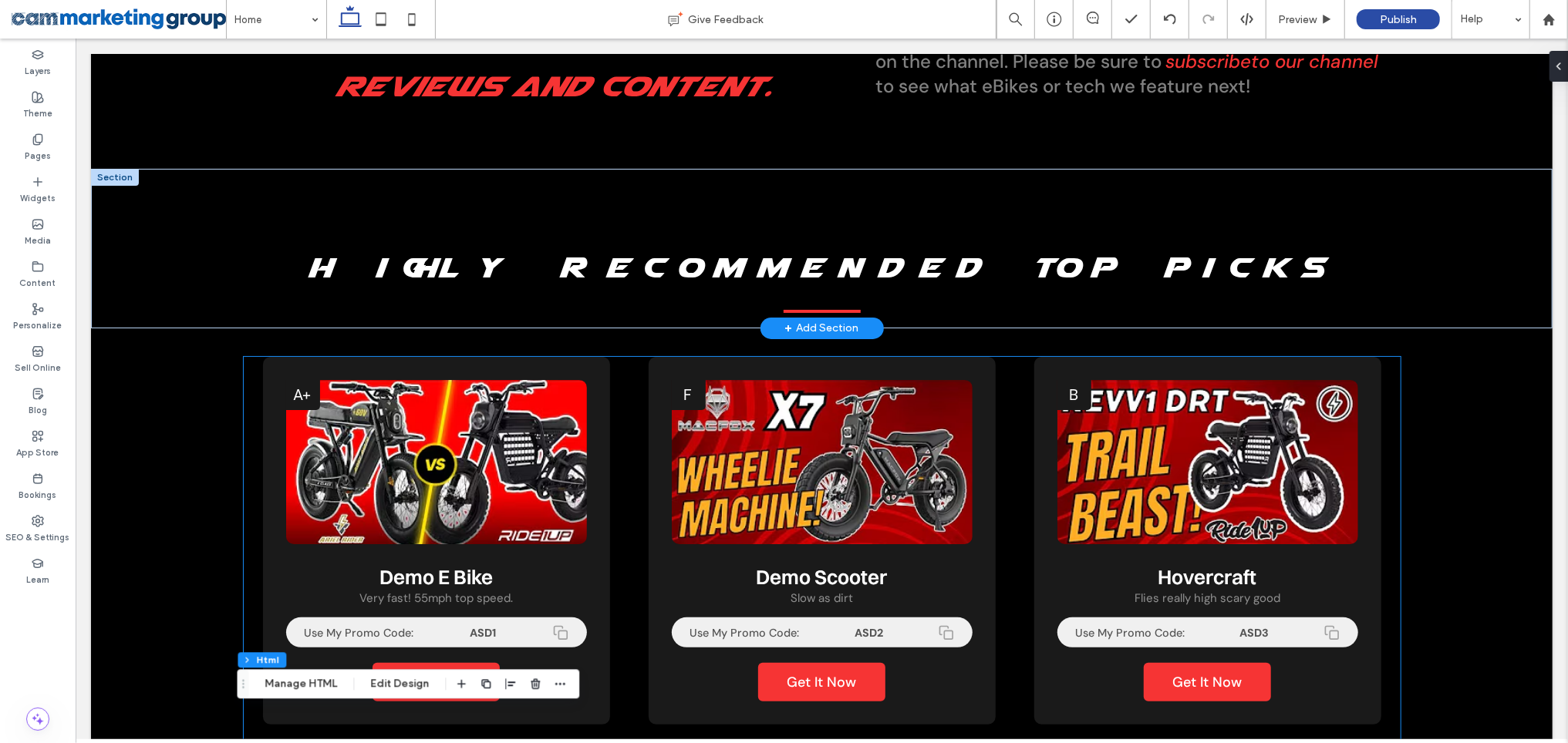
scroll to position [1036, 0]
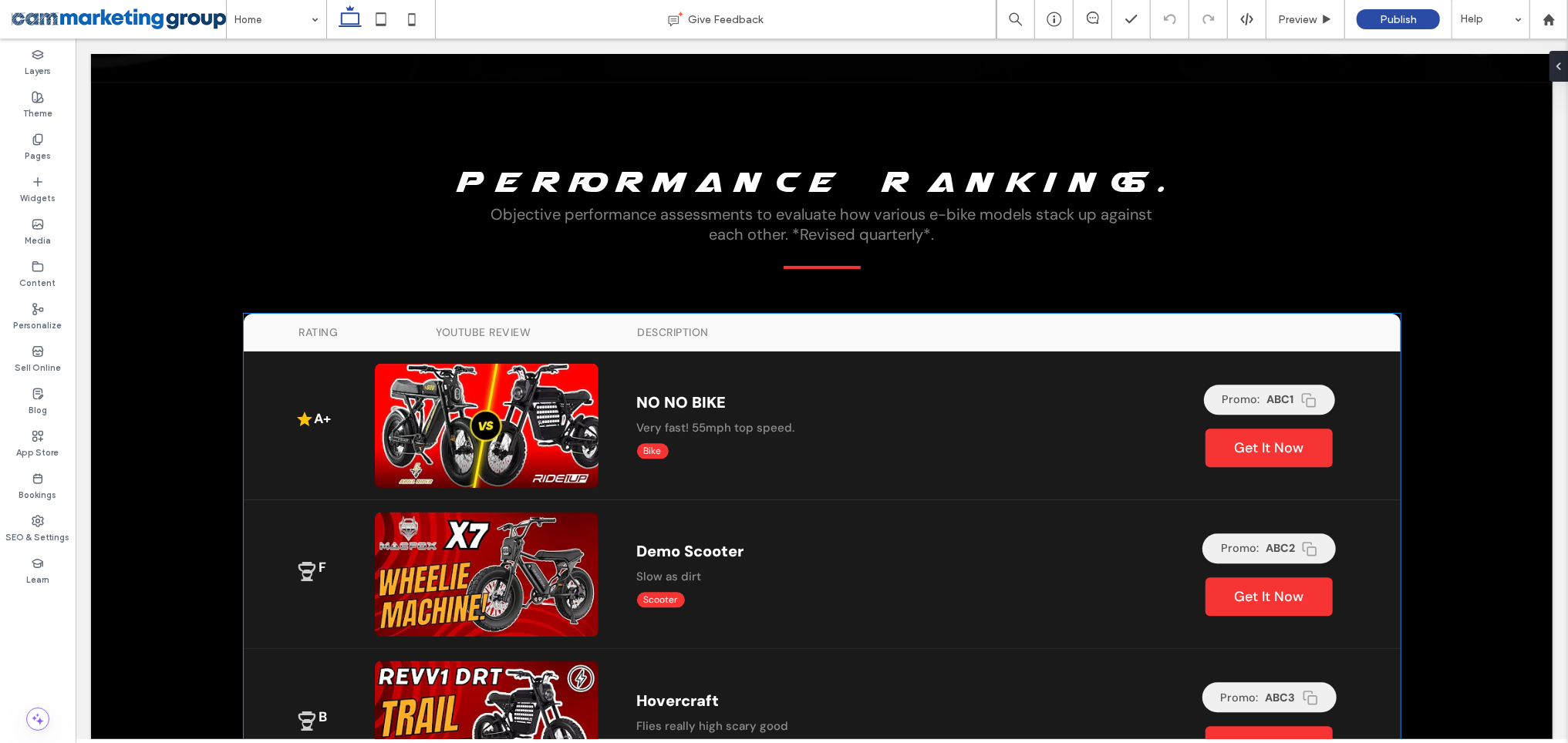
scroll to position [2846, 0]
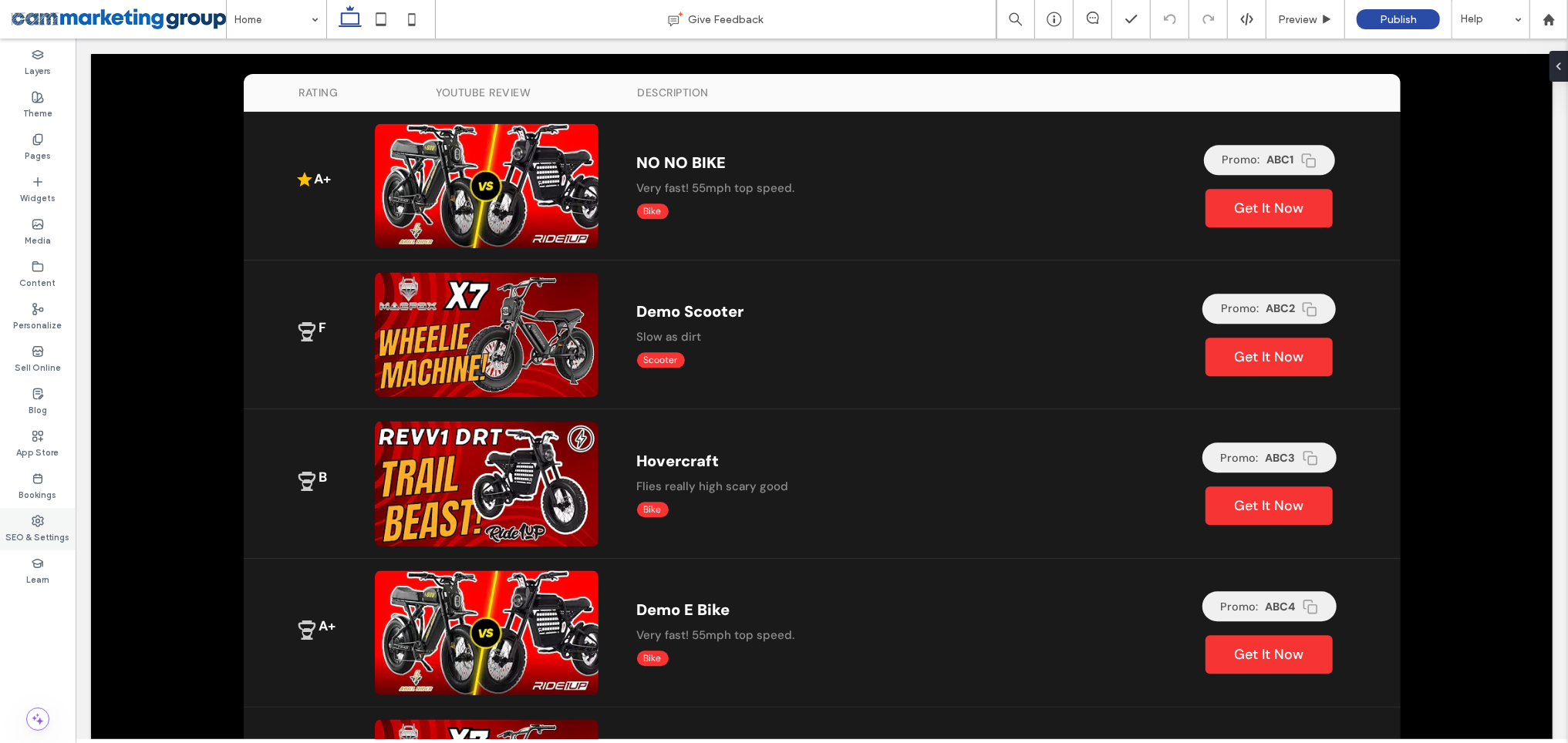
click at [46, 528] on label "SEO & Settings" at bounding box center [38, 536] width 64 height 17
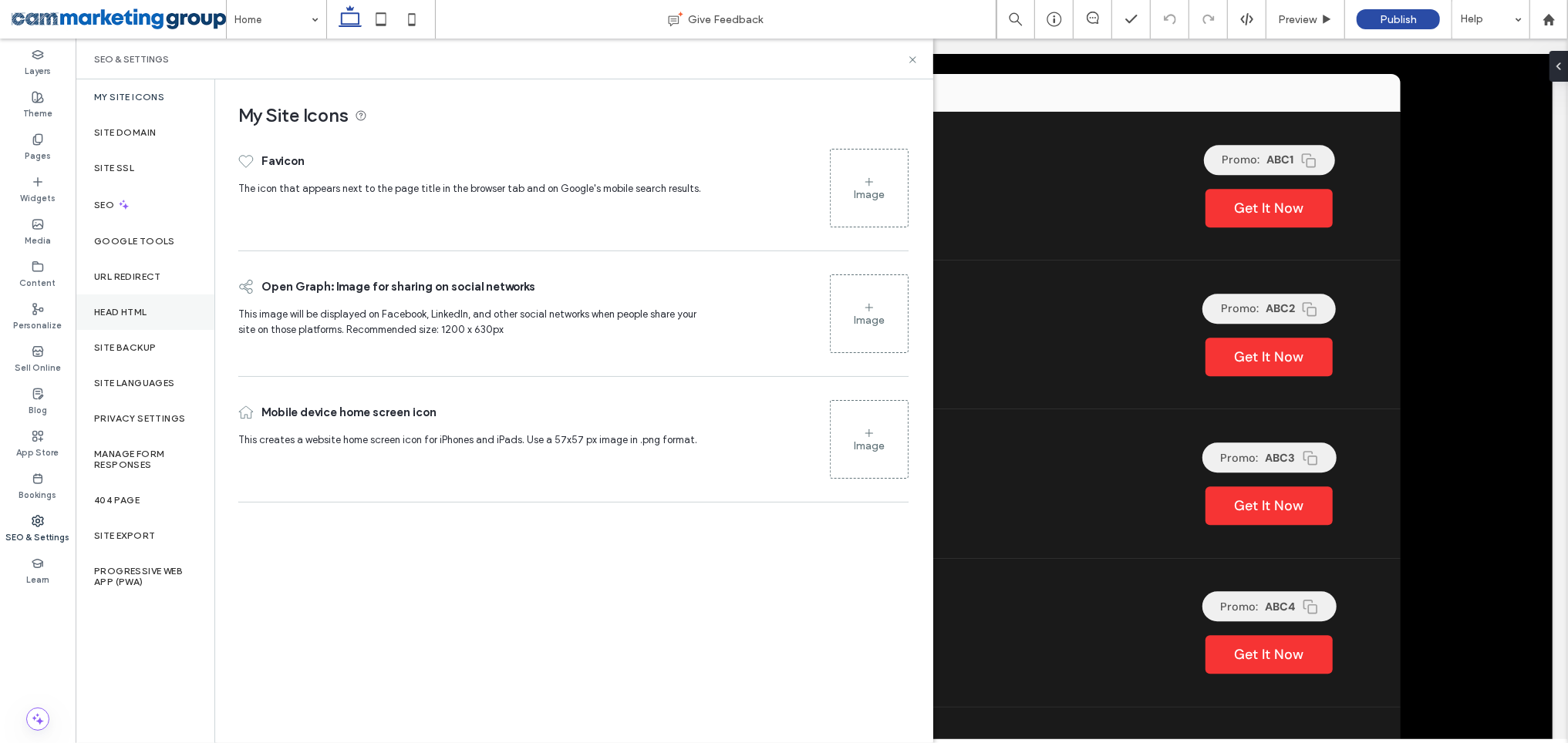
click at [147, 311] on label "Head HTML" at bounding box center [120, 312] width 53 height 11
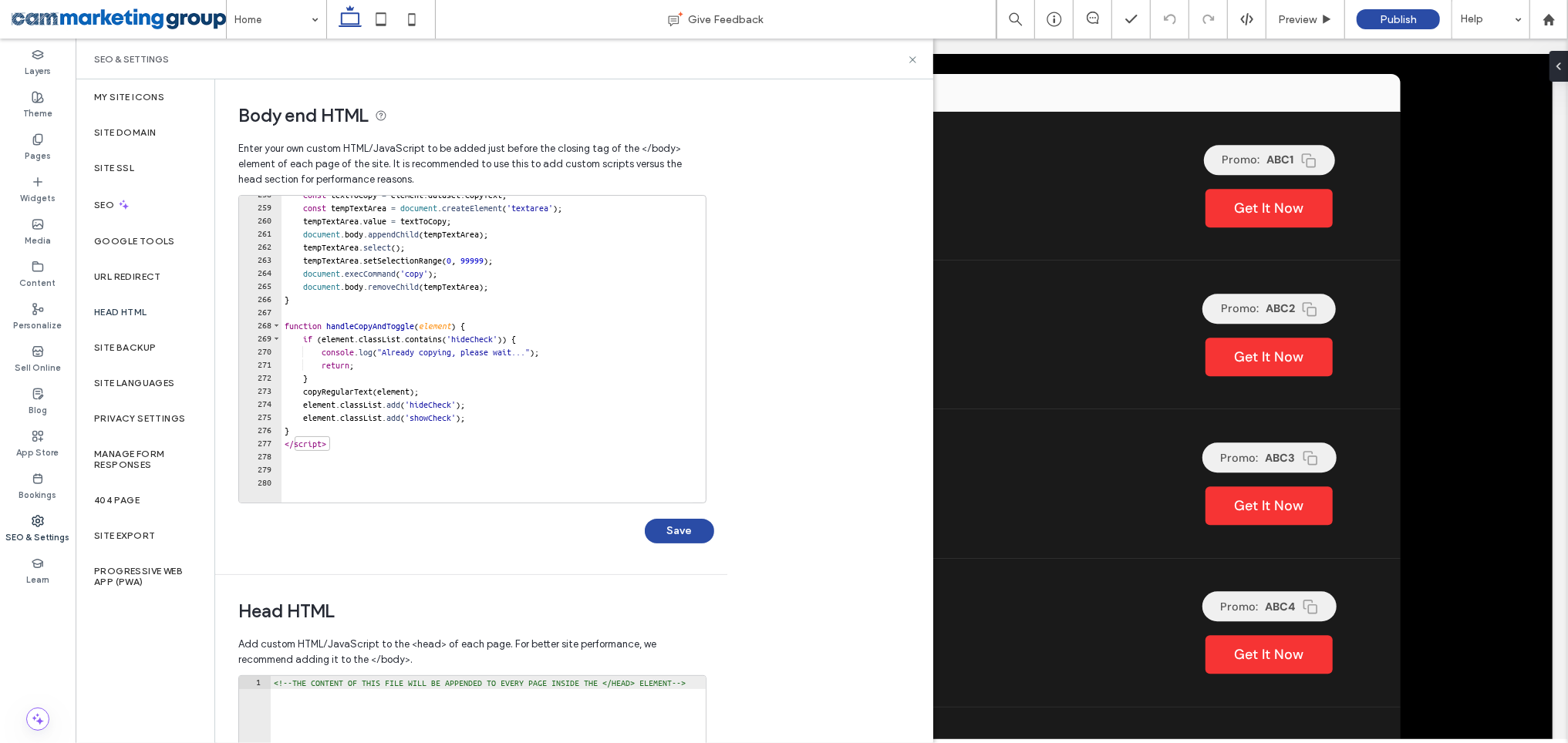
scroll to position [3376, 0]
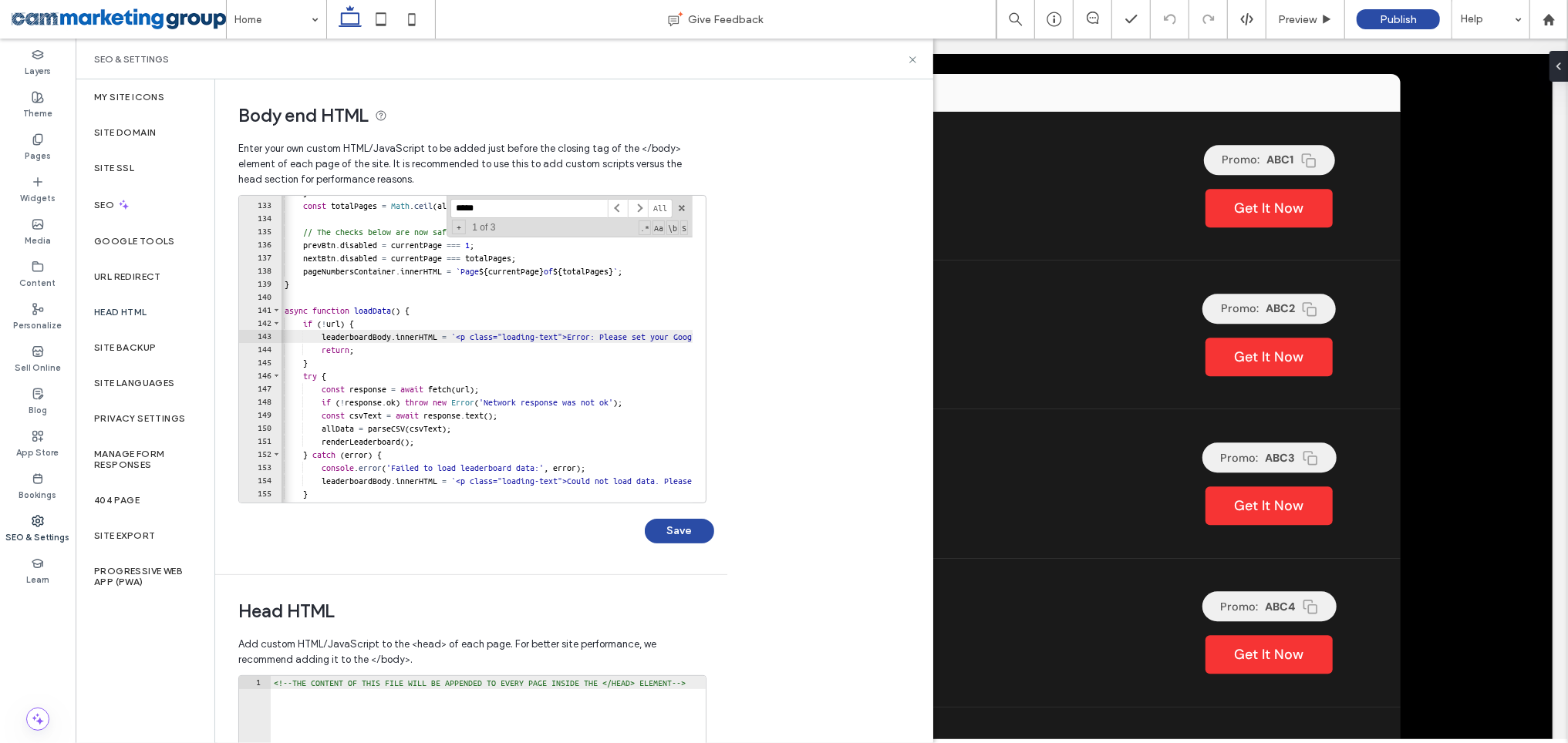
scroll to position [0, 0]
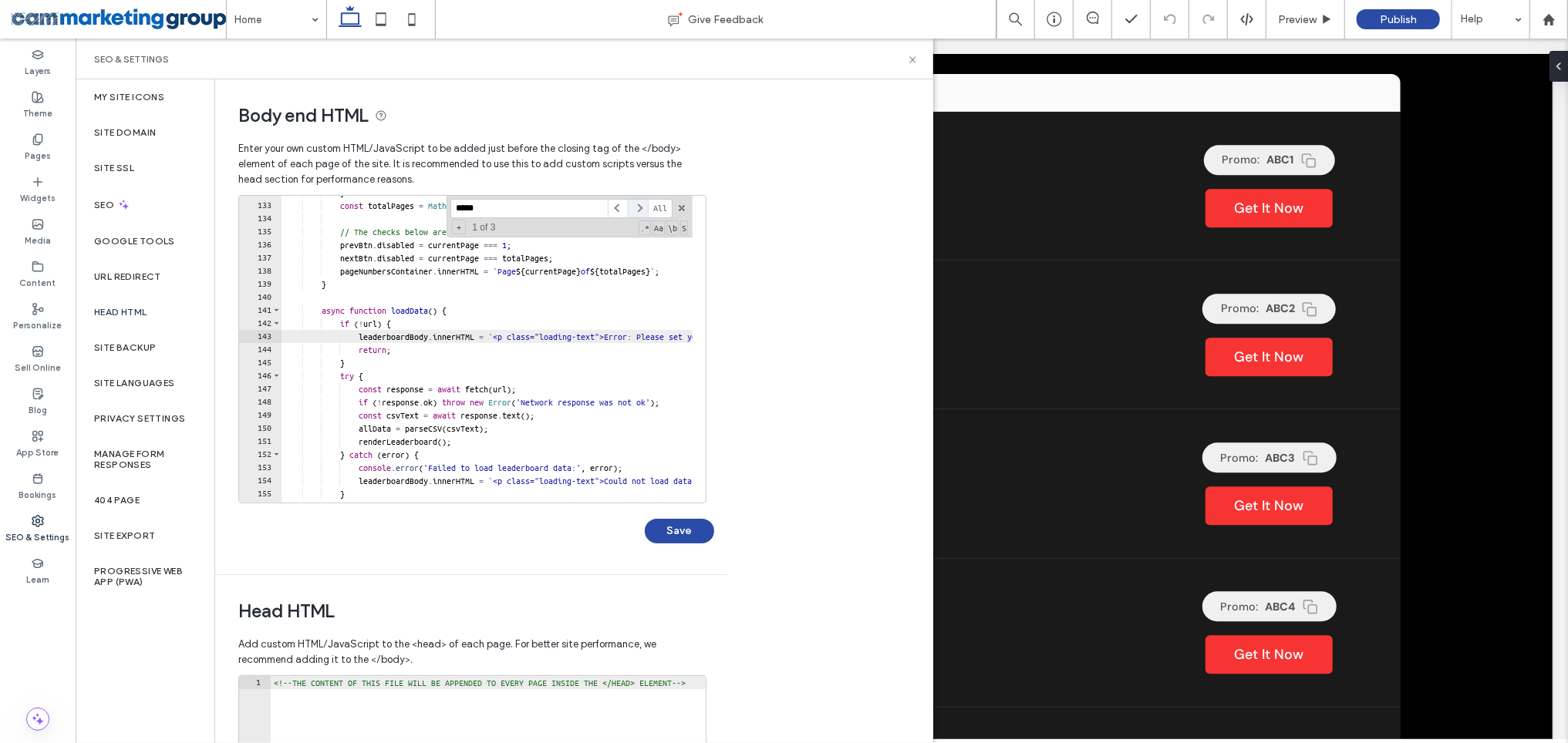
type input "*****"
click at [636, 205] on span at bounding box center [638, 208] width 20 height 19
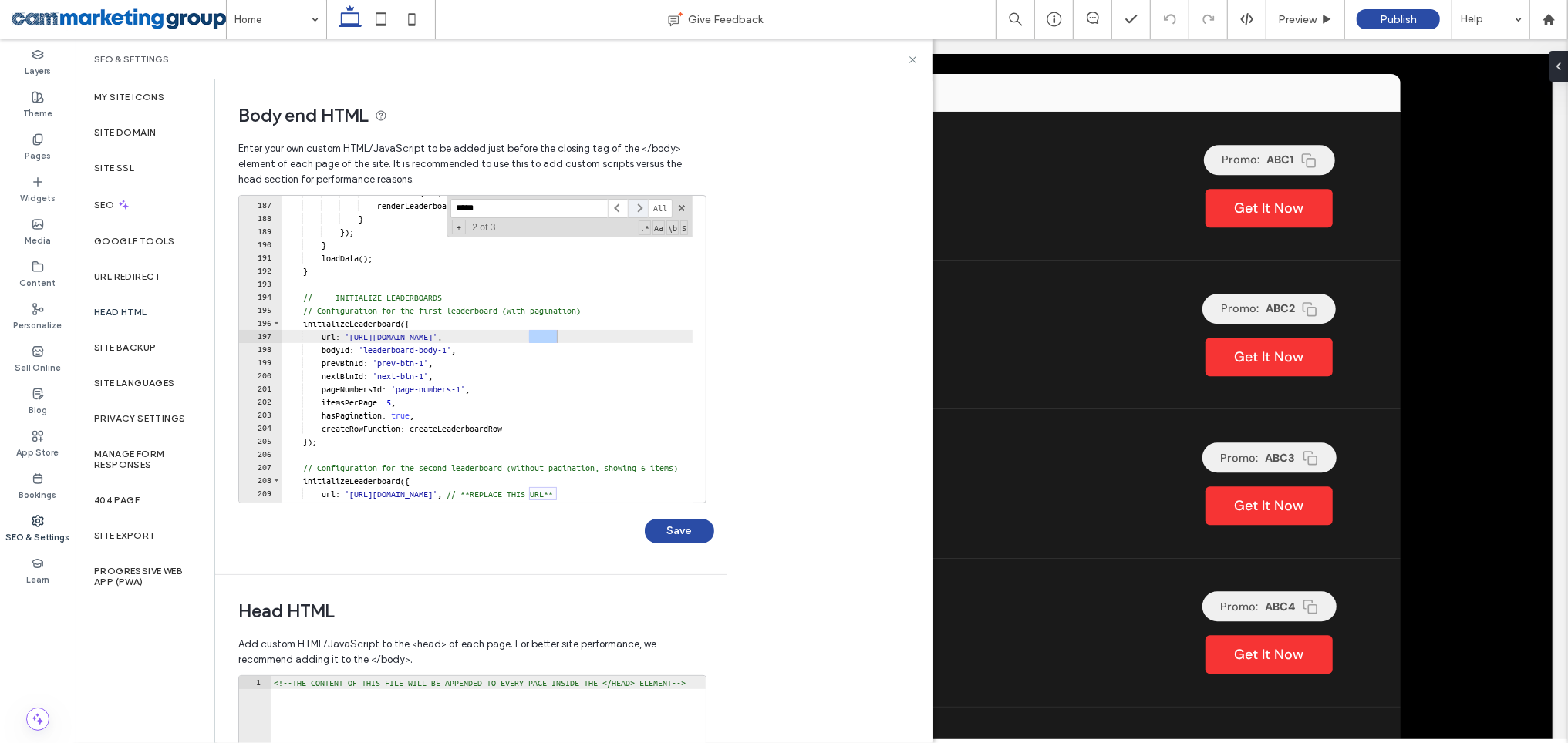
click at [636, 205] on span at bounding box center [638, 208] width 20 height 19
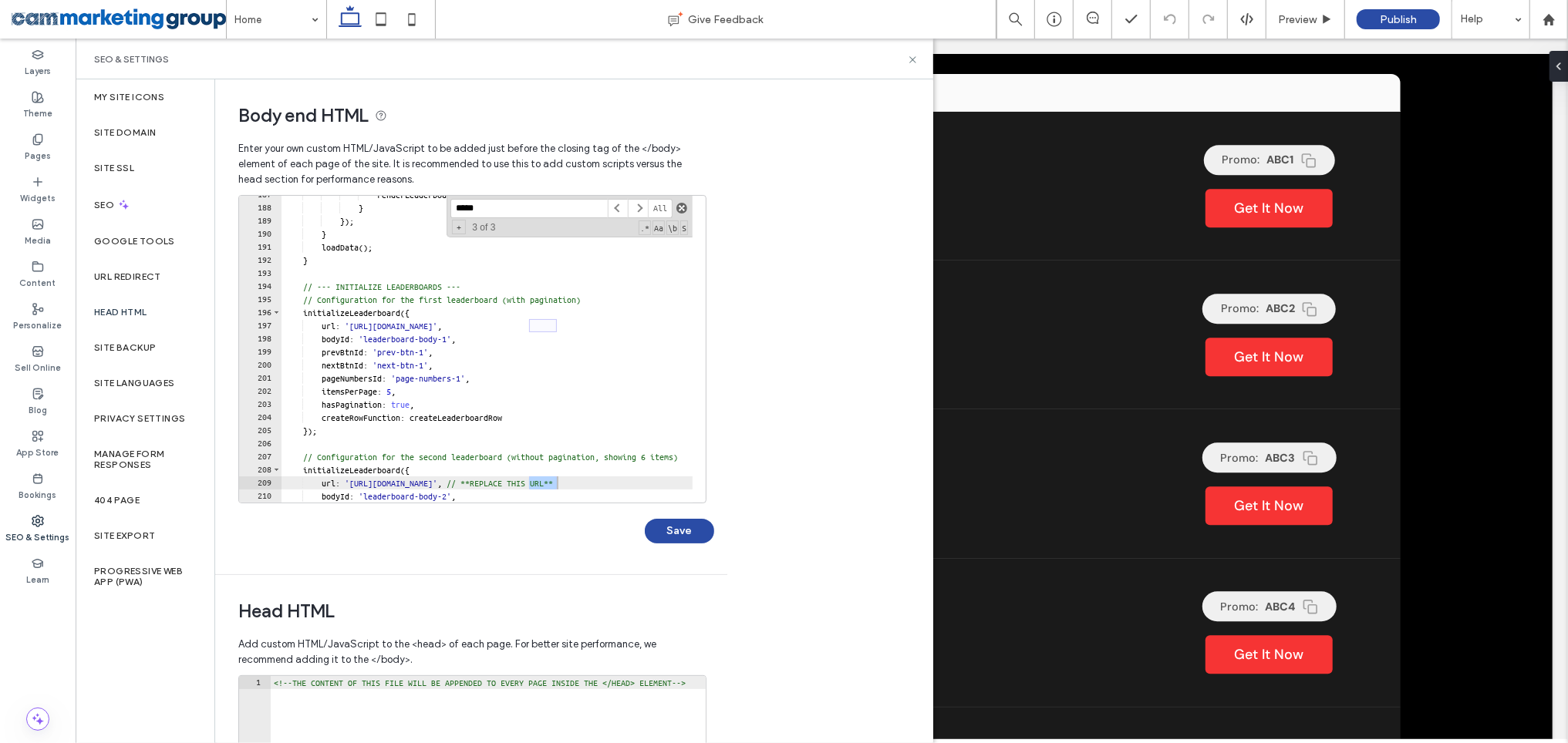
click at [685, 208] on span at bounding box center [682, 208] width 11 height 11
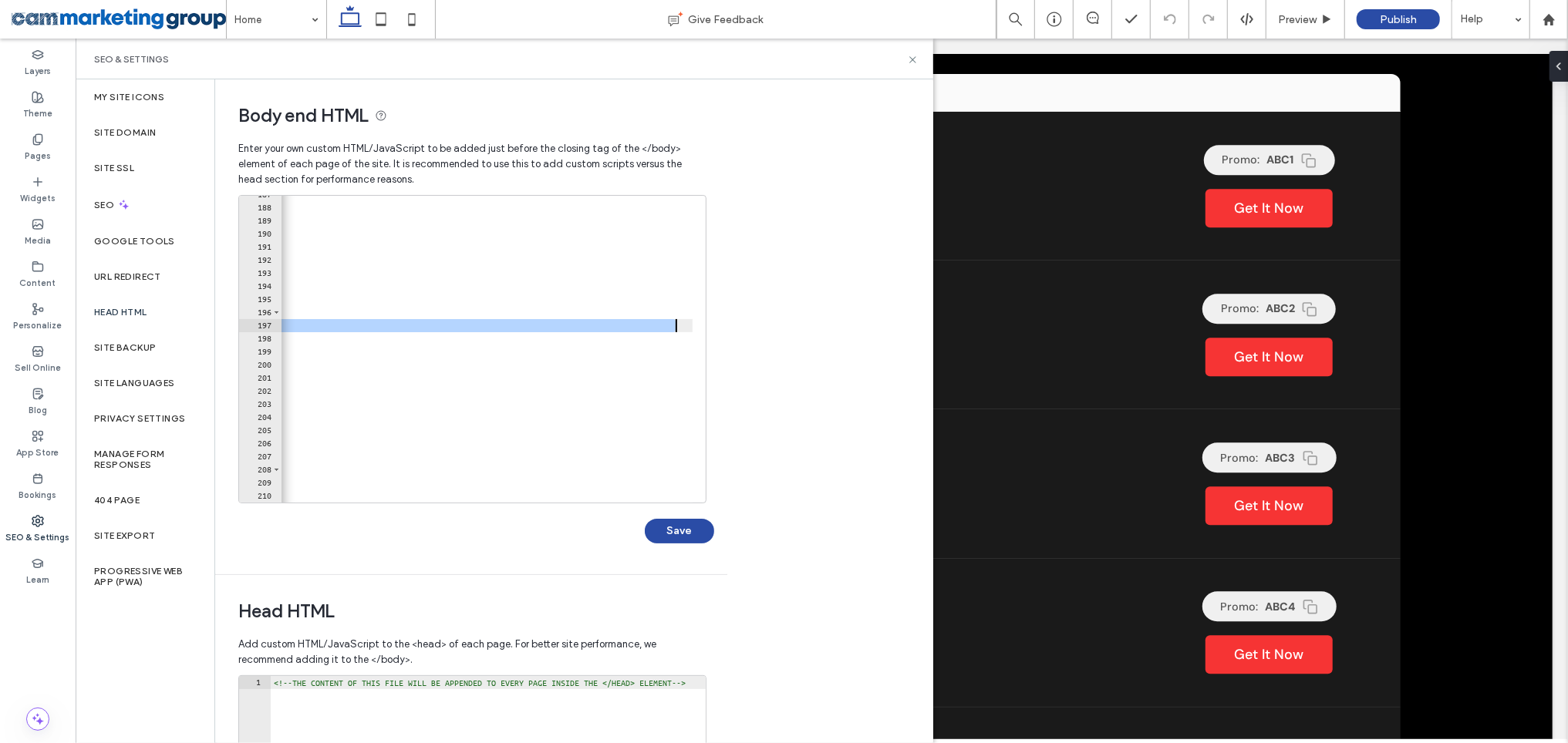
scroll to position [0, 584]
drag, startPoint x: 361, startPoint y: 325, endPoint x: 664, endPoint y: 329, distance: 303.0
click at [664, 329] on div "renderLeaderboard ( ) ; } }) ; } loadData ( ) ; } // --- INITIALIZE LEADERBOARD…" at bounding box center [1589, 348] width 3786 height 320
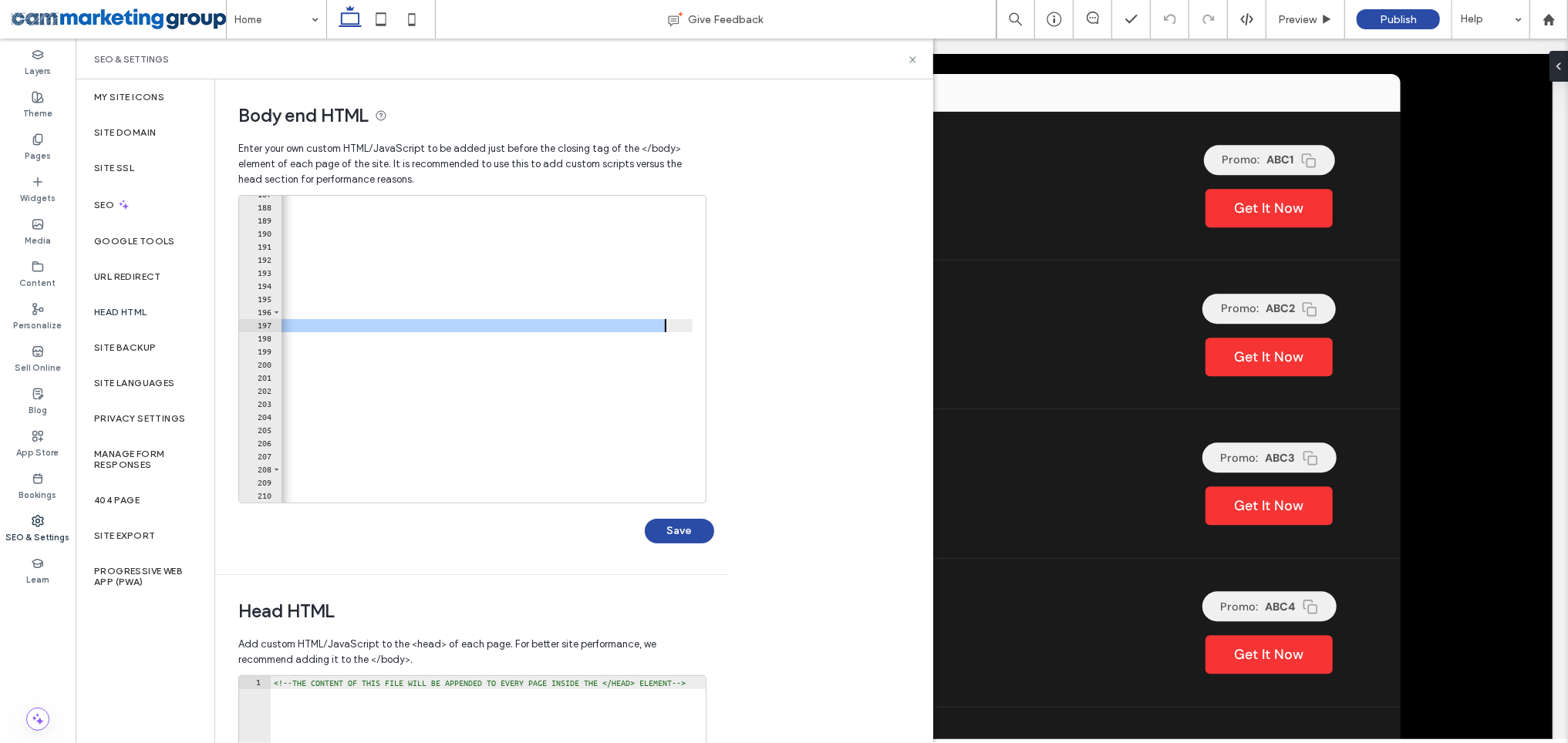
drag, startPoint x: 362, startPoint y: 327, endPoint x: 665, endPoint y: 325, distance: 303.0
click at [665, 325] on div "renderLeaderboard ( ) ; } }) ; } loadData ( ) ; } // --- INITIALIZE LEADERBOARD…" at bounding box center [1589, 348] width 3786 height 320
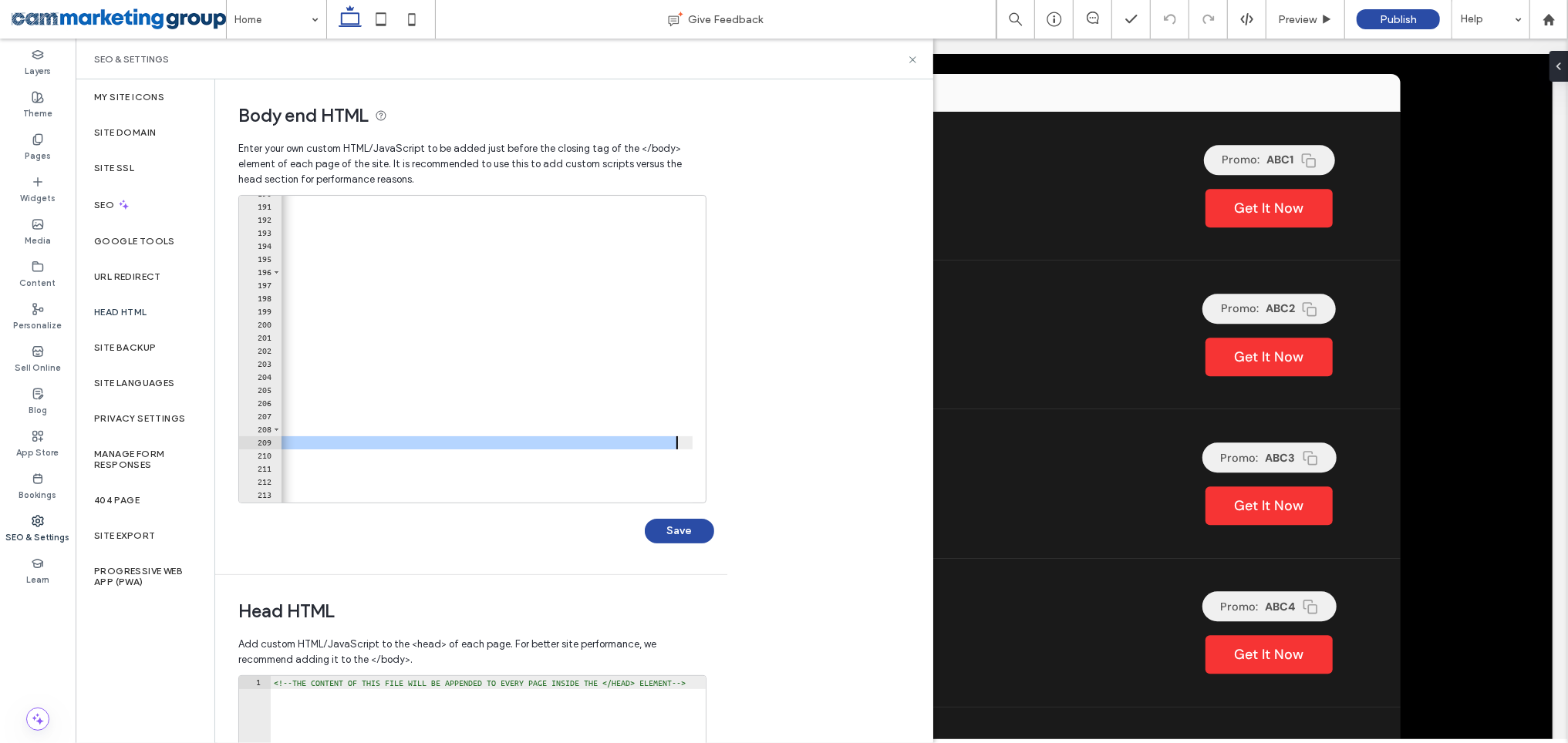
scroll to position [0, 718]
drag, startPoint x: 362, startPoint y: 442, endPoint x: 531, endPoint y: 443, distance: 169.0
click at [531, 443] on div "} loadData ( ) ; } // --- INITIALIZE LEADERBOARDS --- // Configuration for the …" at bounding box center [1456, 347] width 3786 height 320
type textarea "**********"
click at [912, 60] on use at bounding box center [912, 60] width 6 height 6
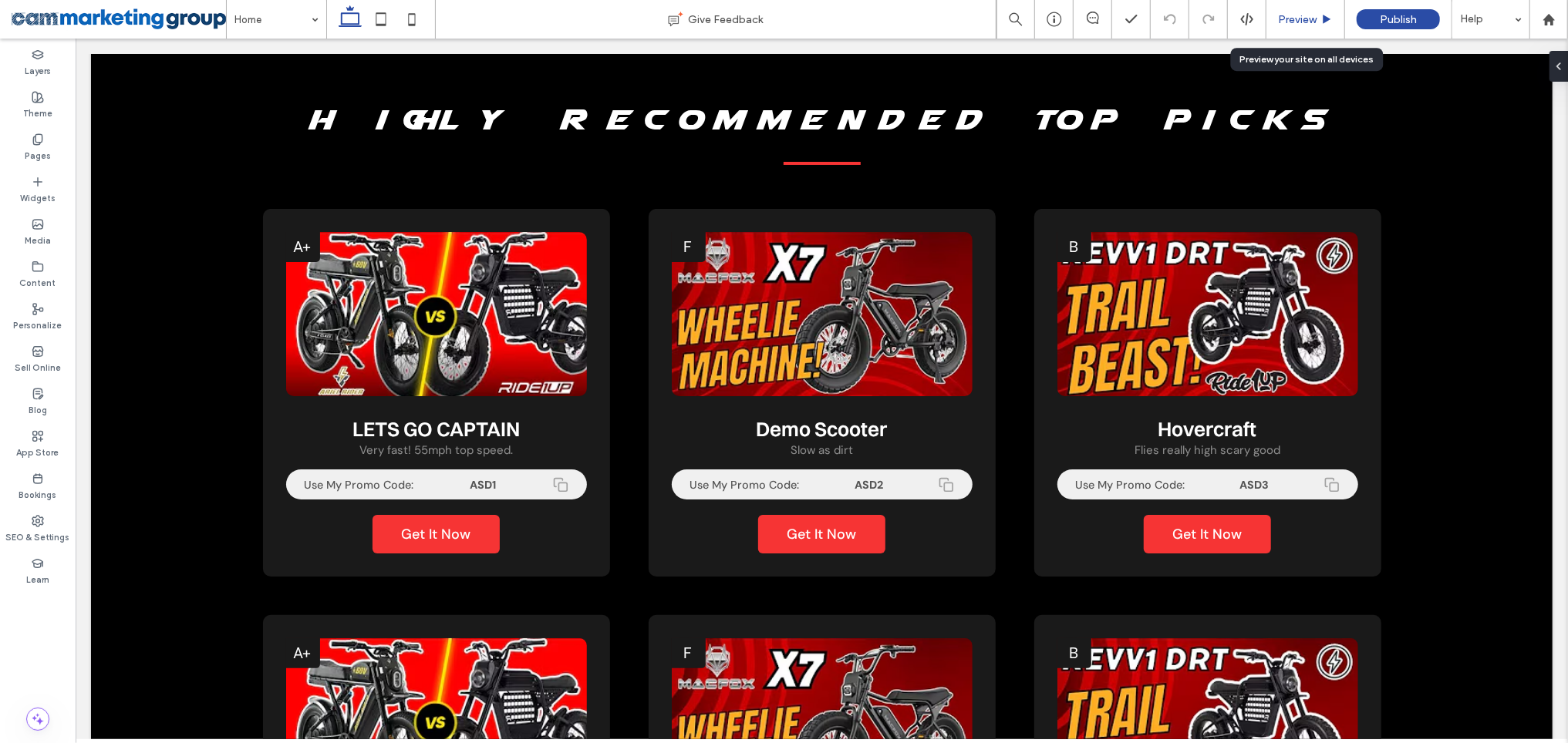
click at [1315, 17] on span "Preview" at bounding box center [1297, 19] width 39 height 13
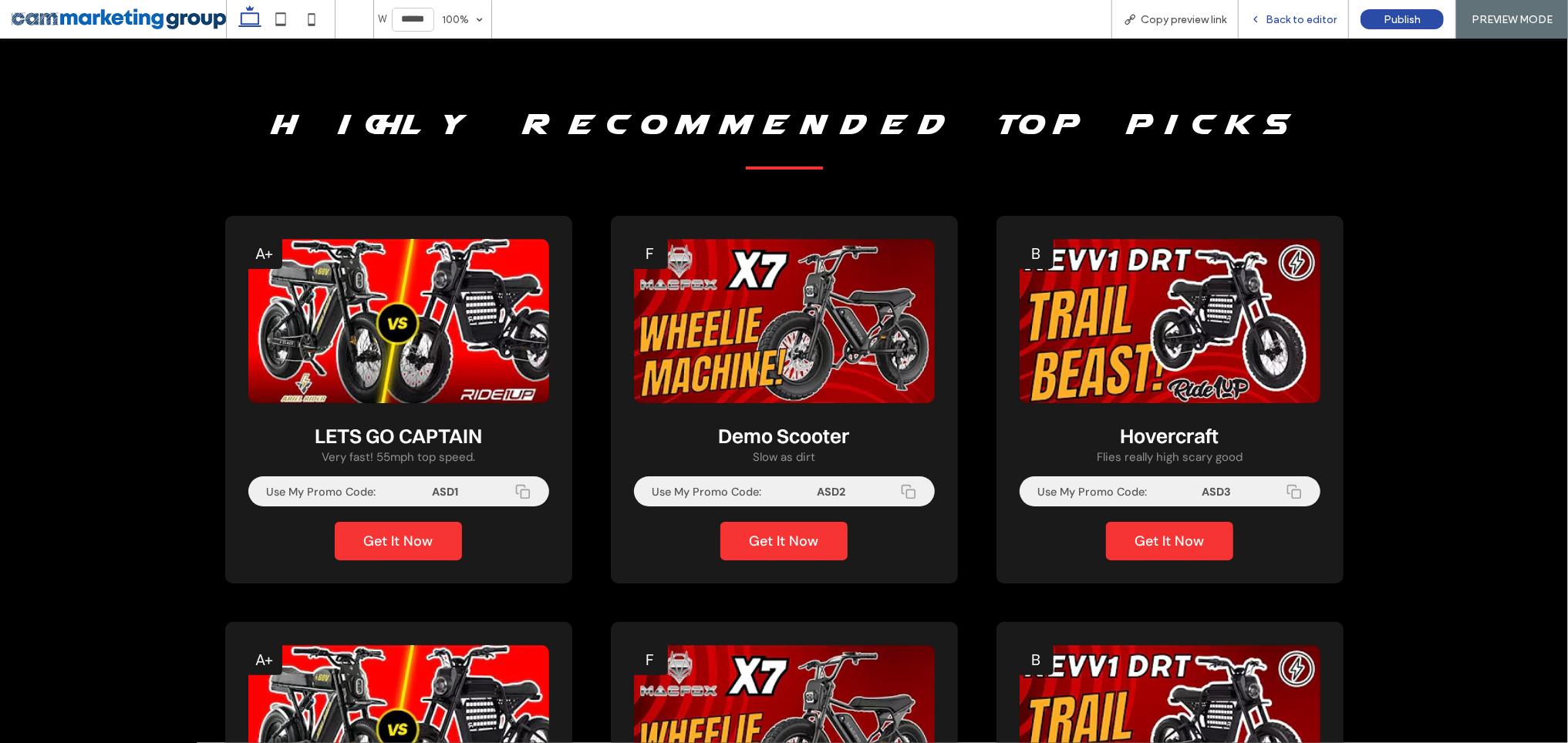
scroll to position [1189, 0]
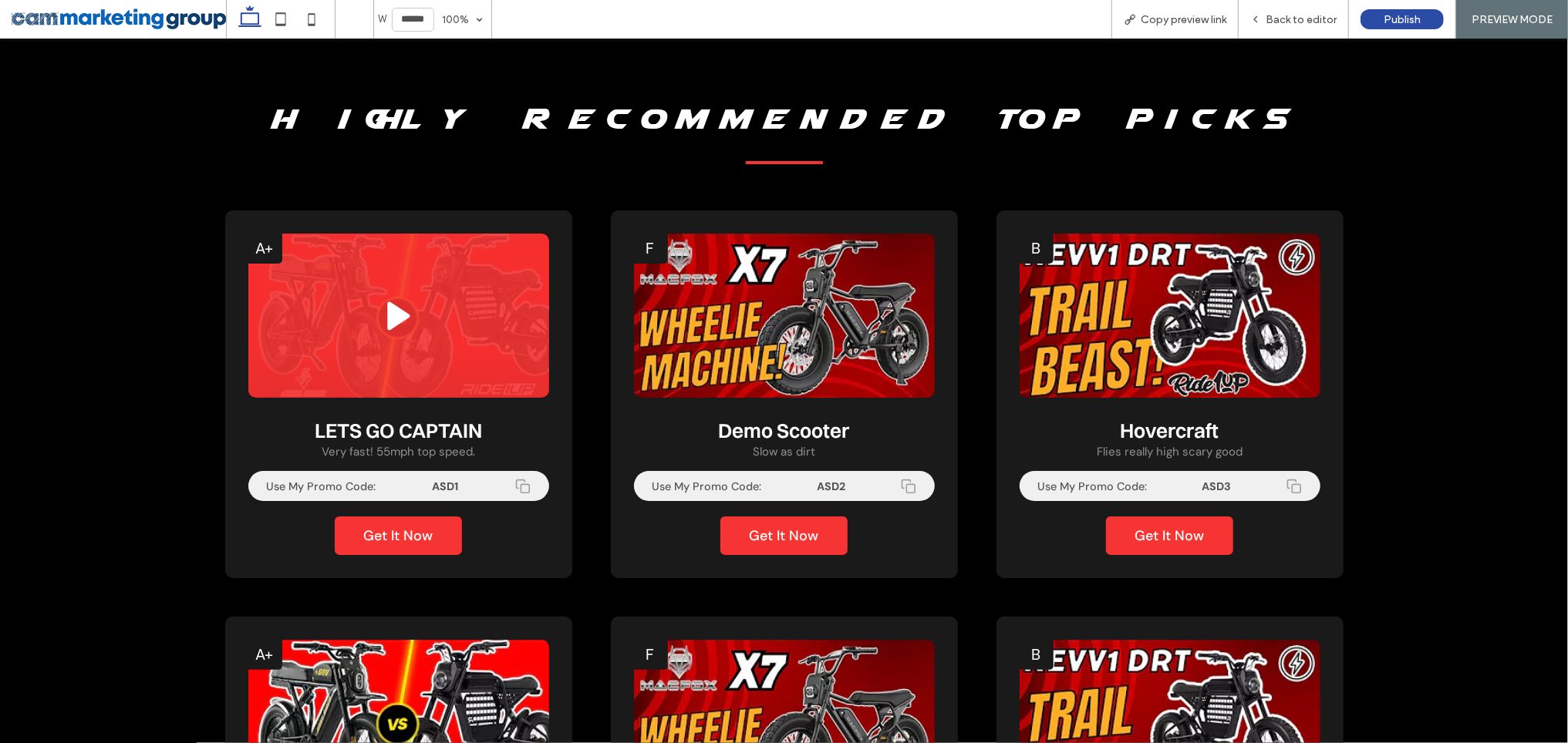
click at [441, 341] on img at bounding box center [398, 317] width 301 height 168
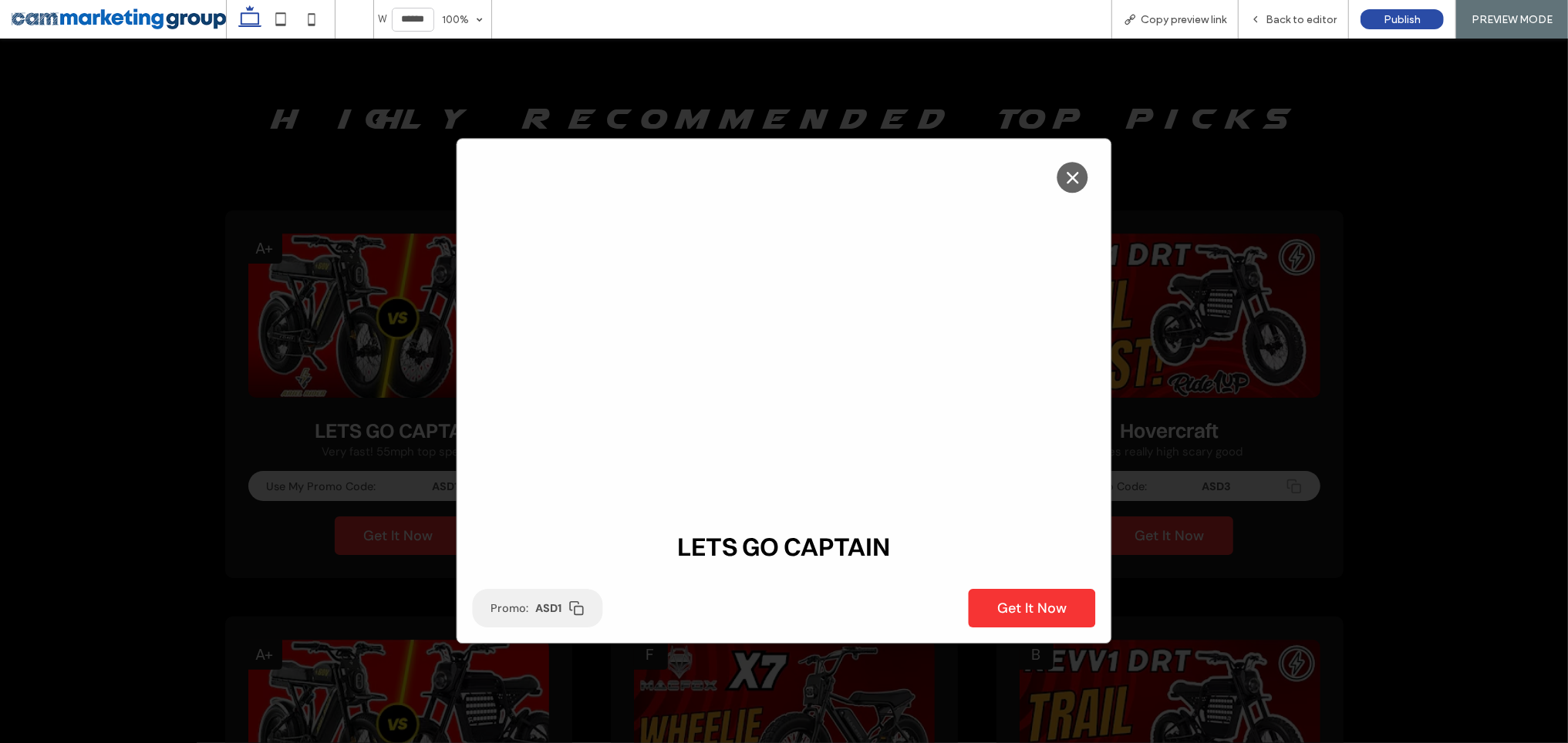
click at [571, 610] on icon at bounding box center [577, 607] width 16 height 15
click at [1066, 180] on img at bounding box center [1072, 177] width 13 height 13
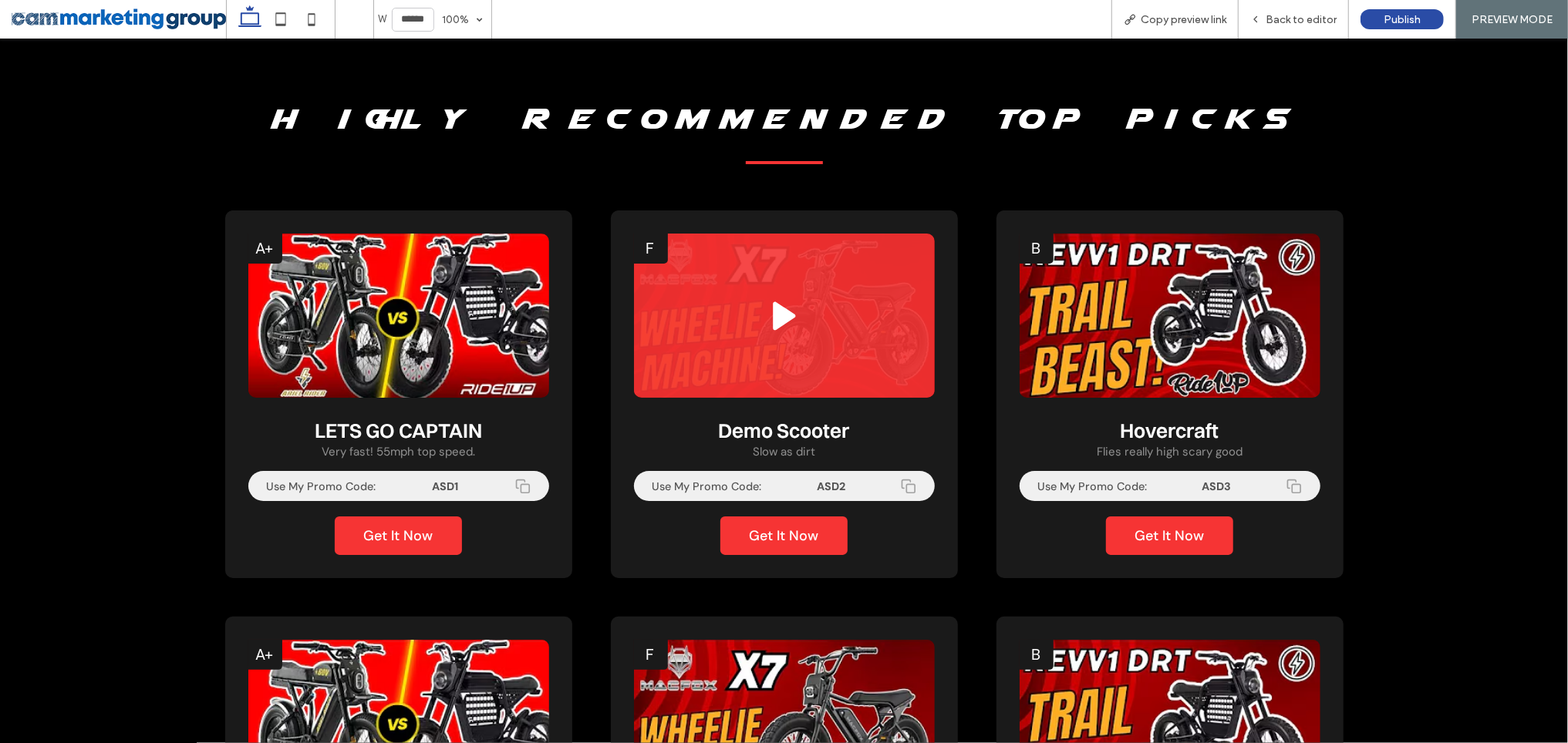
click at [846, 312] on img at bounding box center [784, 317] width 301 height 168
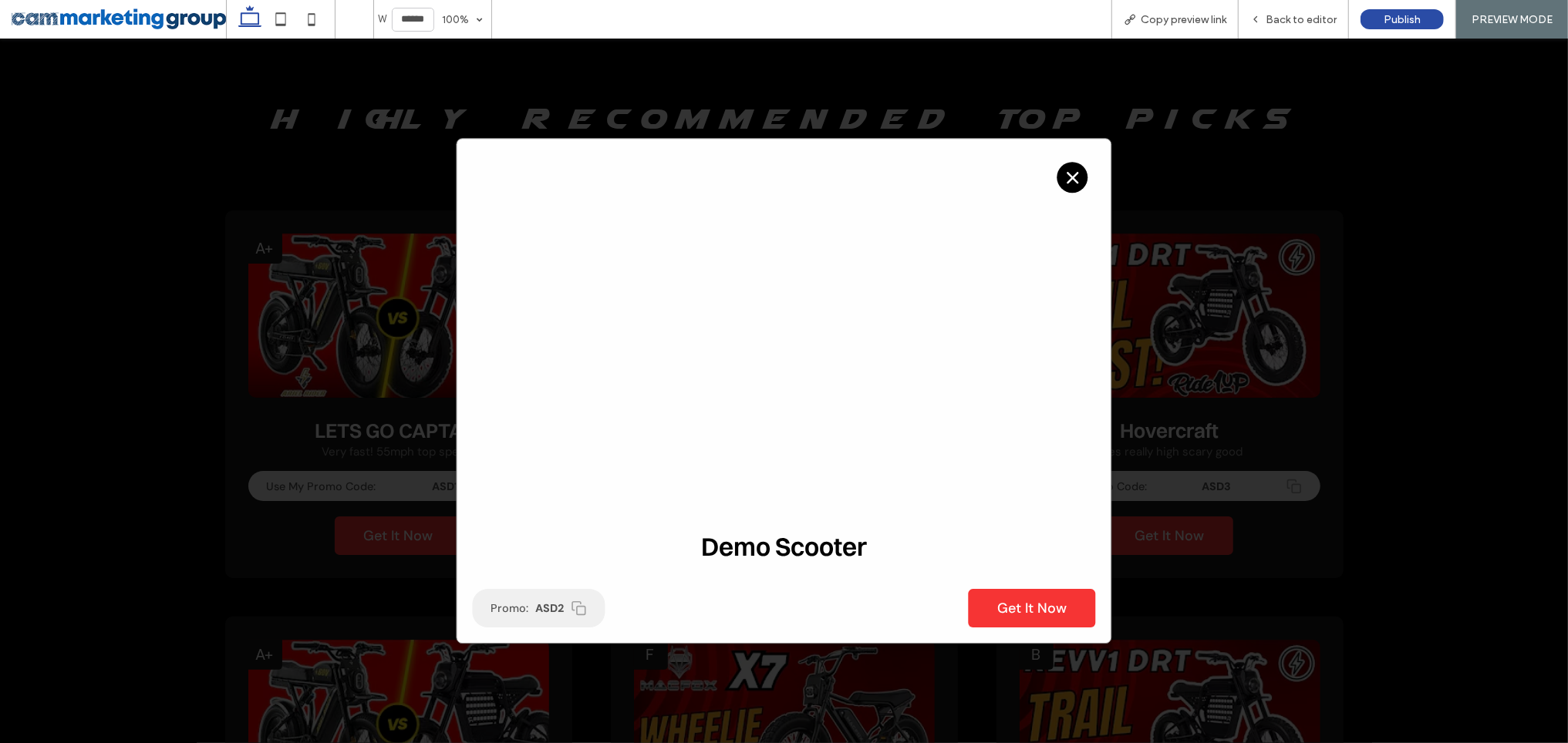
click at [1068, 170] on img at bounding box center [1072, 177] width 13 height 13
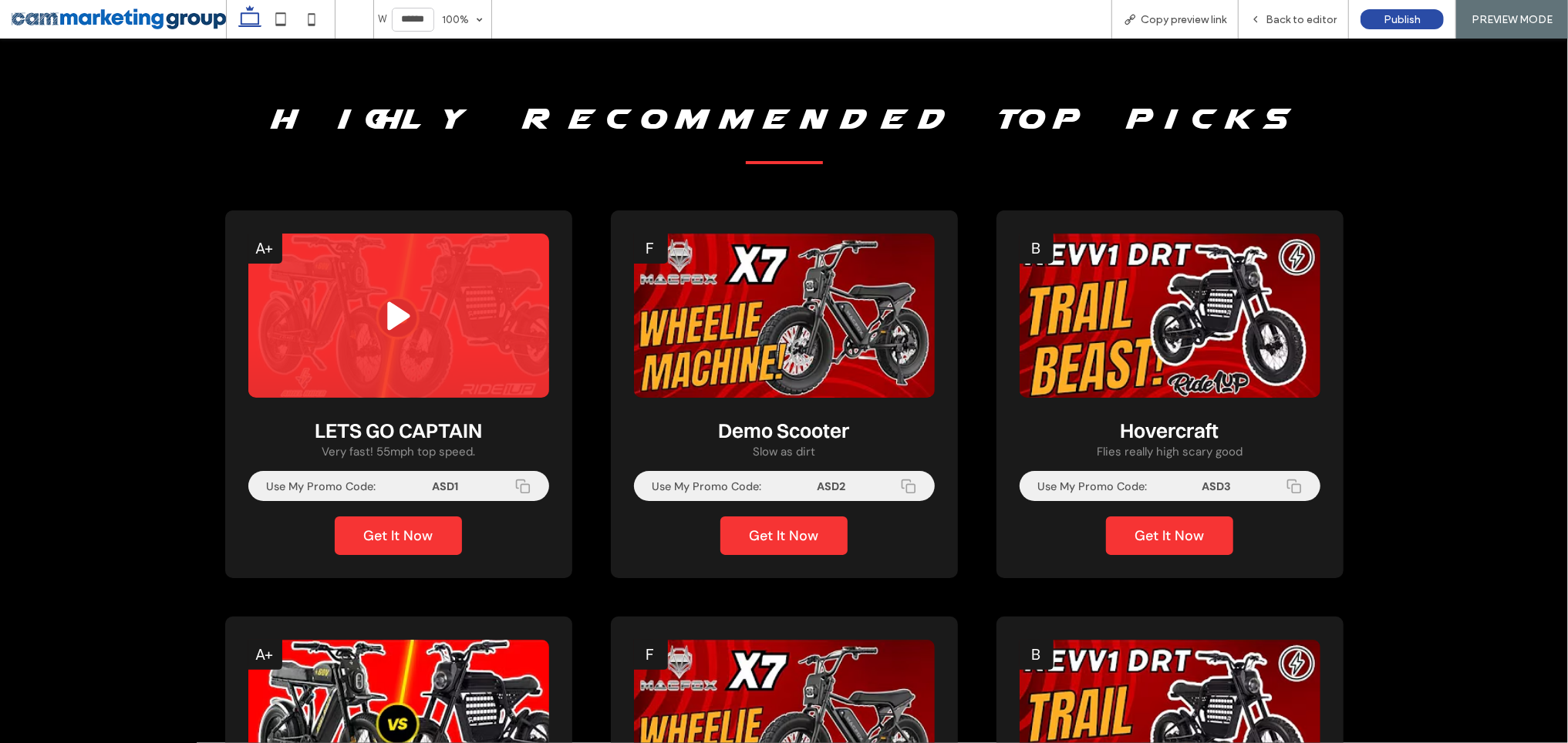
click at [423, 316] on img at bounding box center [398, 317] width 301 height 168
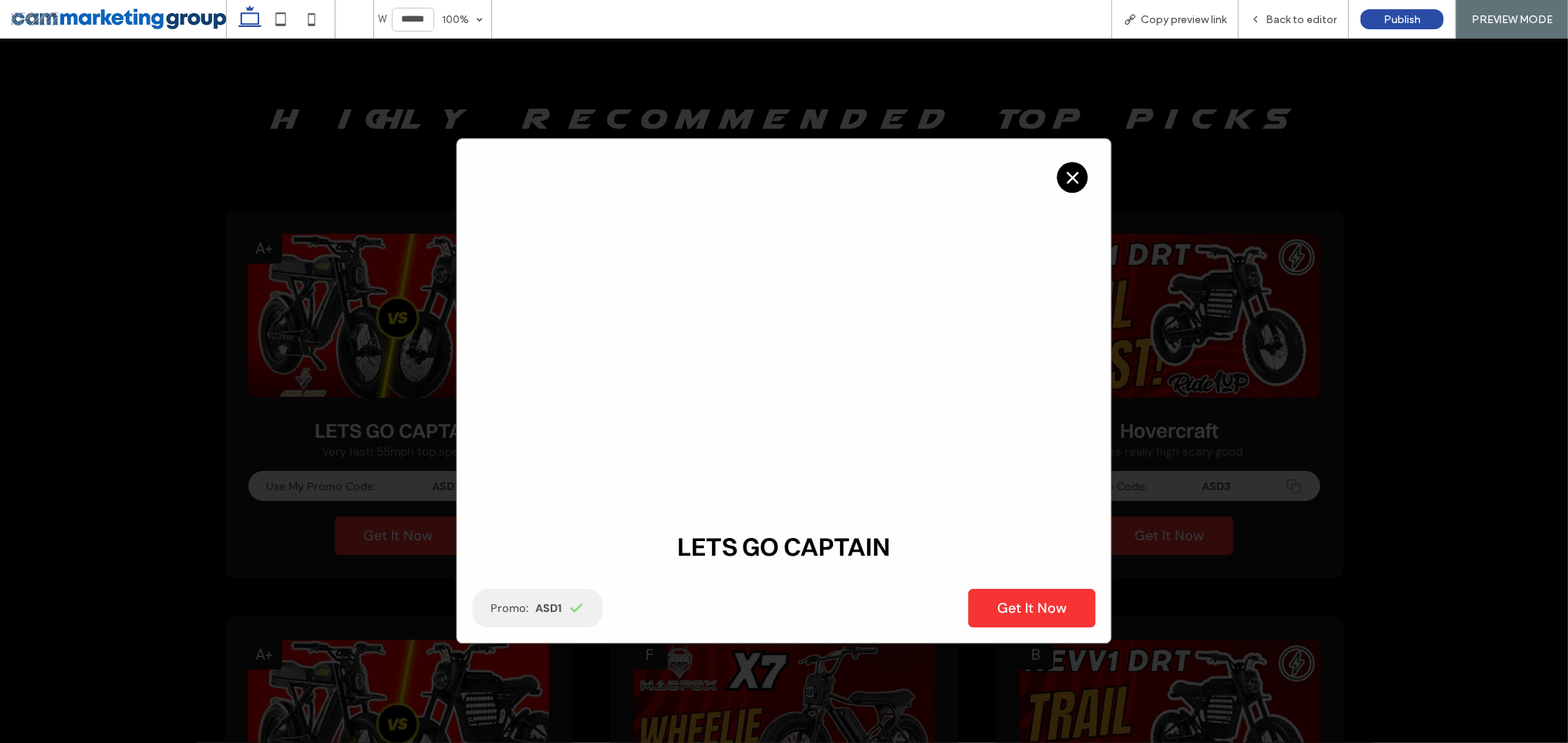
click at [1067, 177] on img at bounding box center [1072, 177] width 13 height 13
